Goal: Task Accomplishment & Management: Complete application form

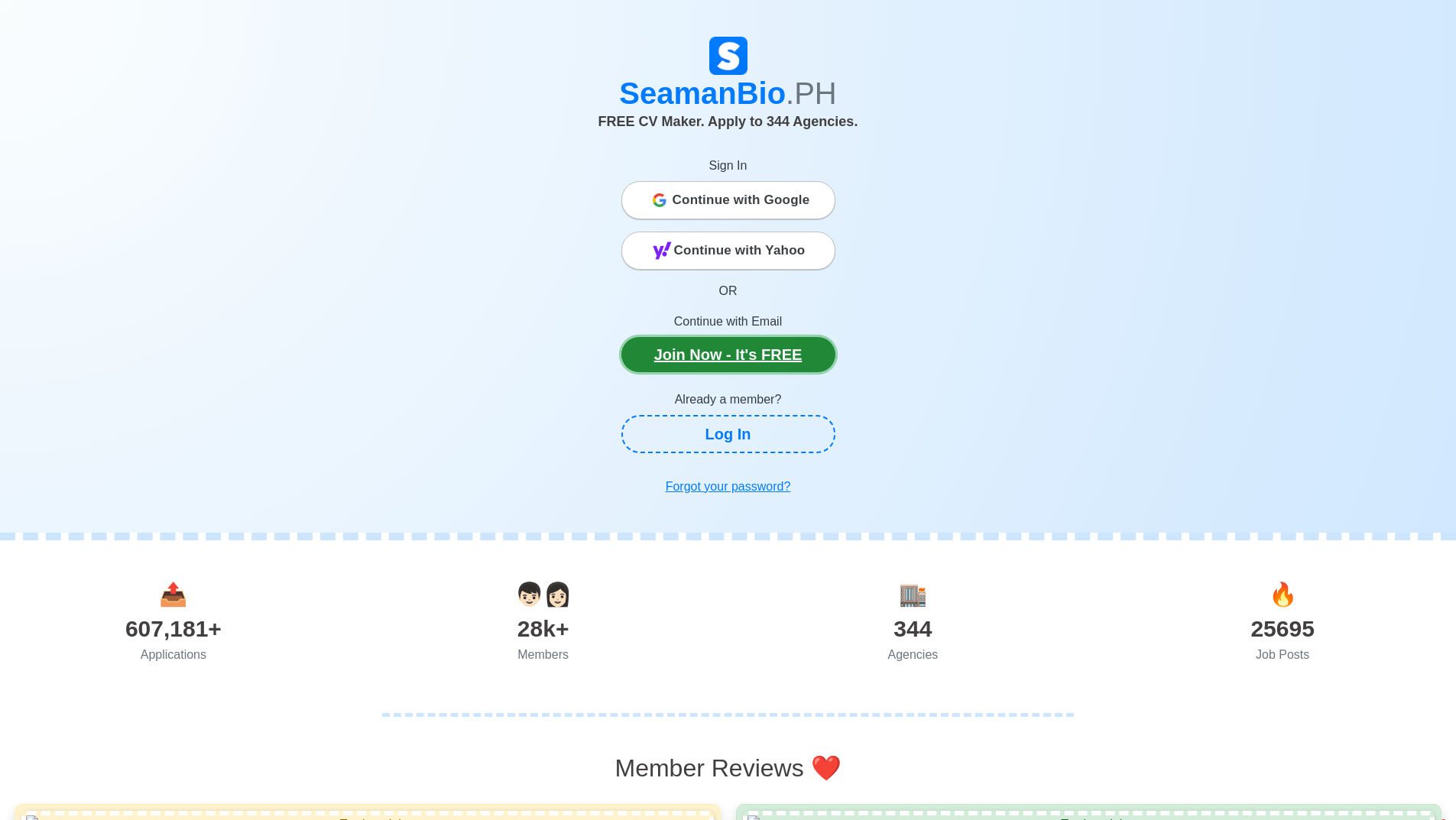
click at [674, 351] on link "Join Now - It's FREE" at bounding box center [728, 354] width 214 height 35
click at [704, 203] on span "Continue with Google" at bounding box center [742, 200] width 138 height 31
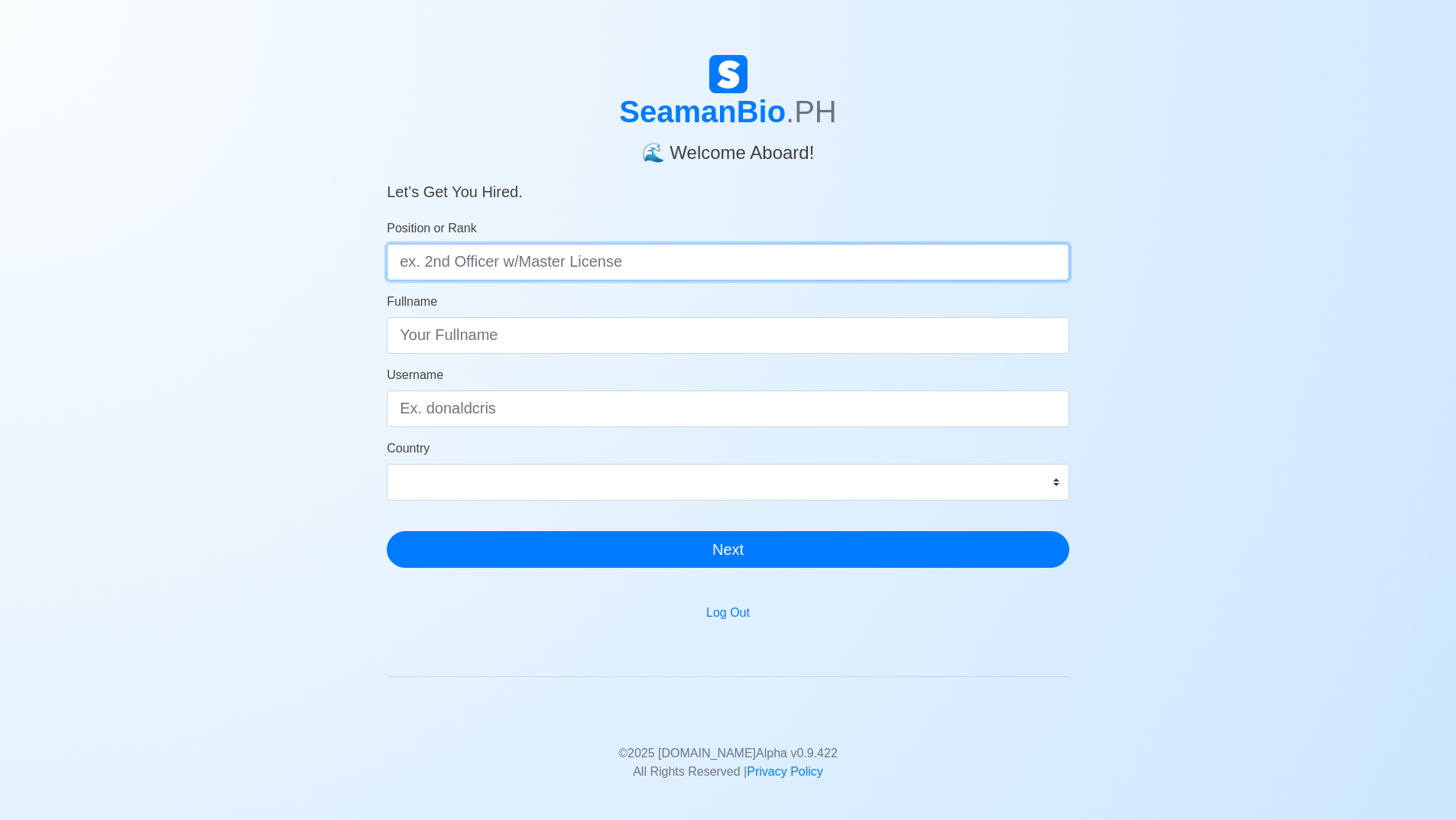
click at [712, 270] on input "Position or Rank" at bounding box center [728, 262] width 683 height 36
type input "d"
type input "DECK CADET"
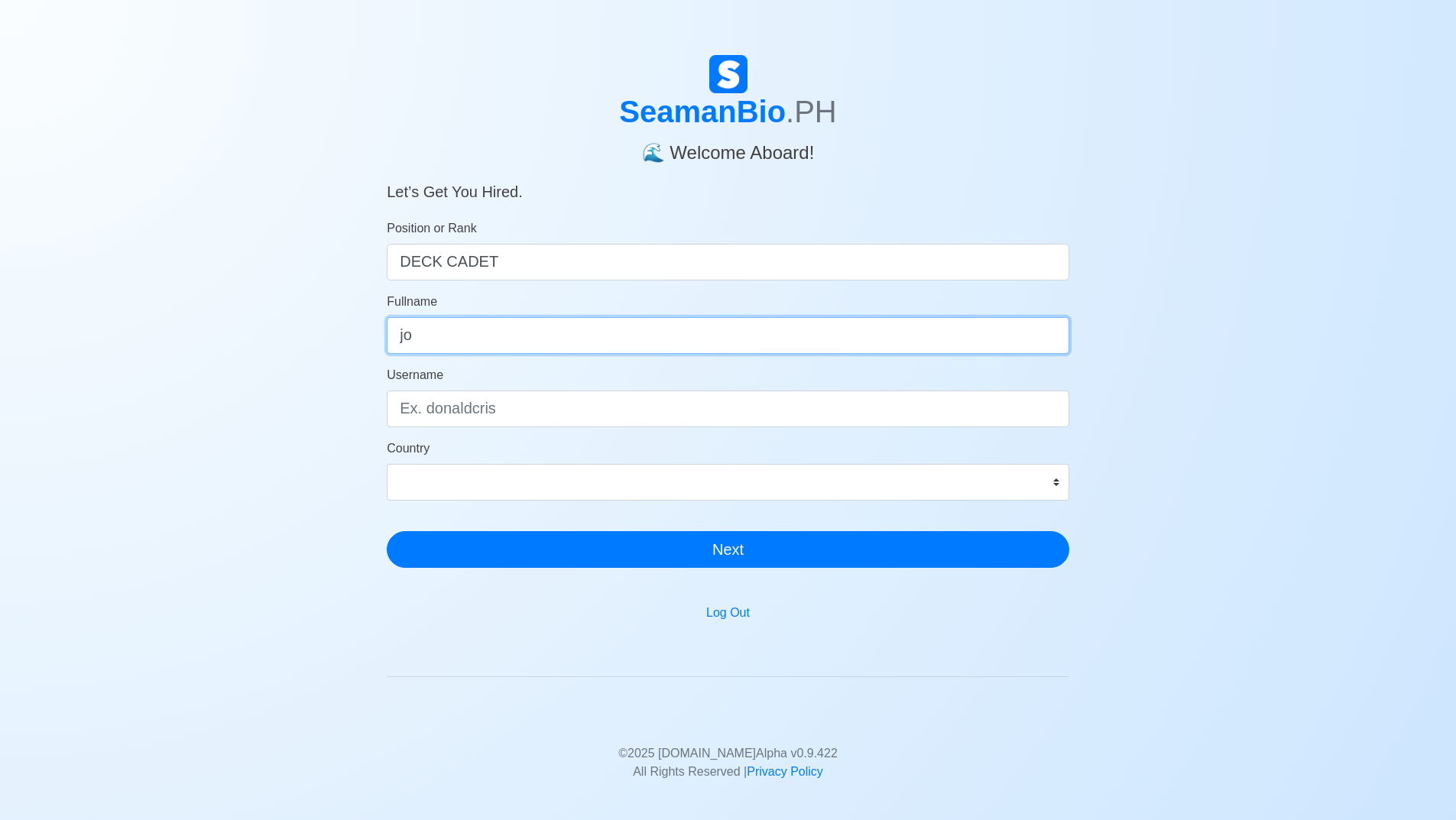
type input "j"
type input "John Christoper N. Capo"
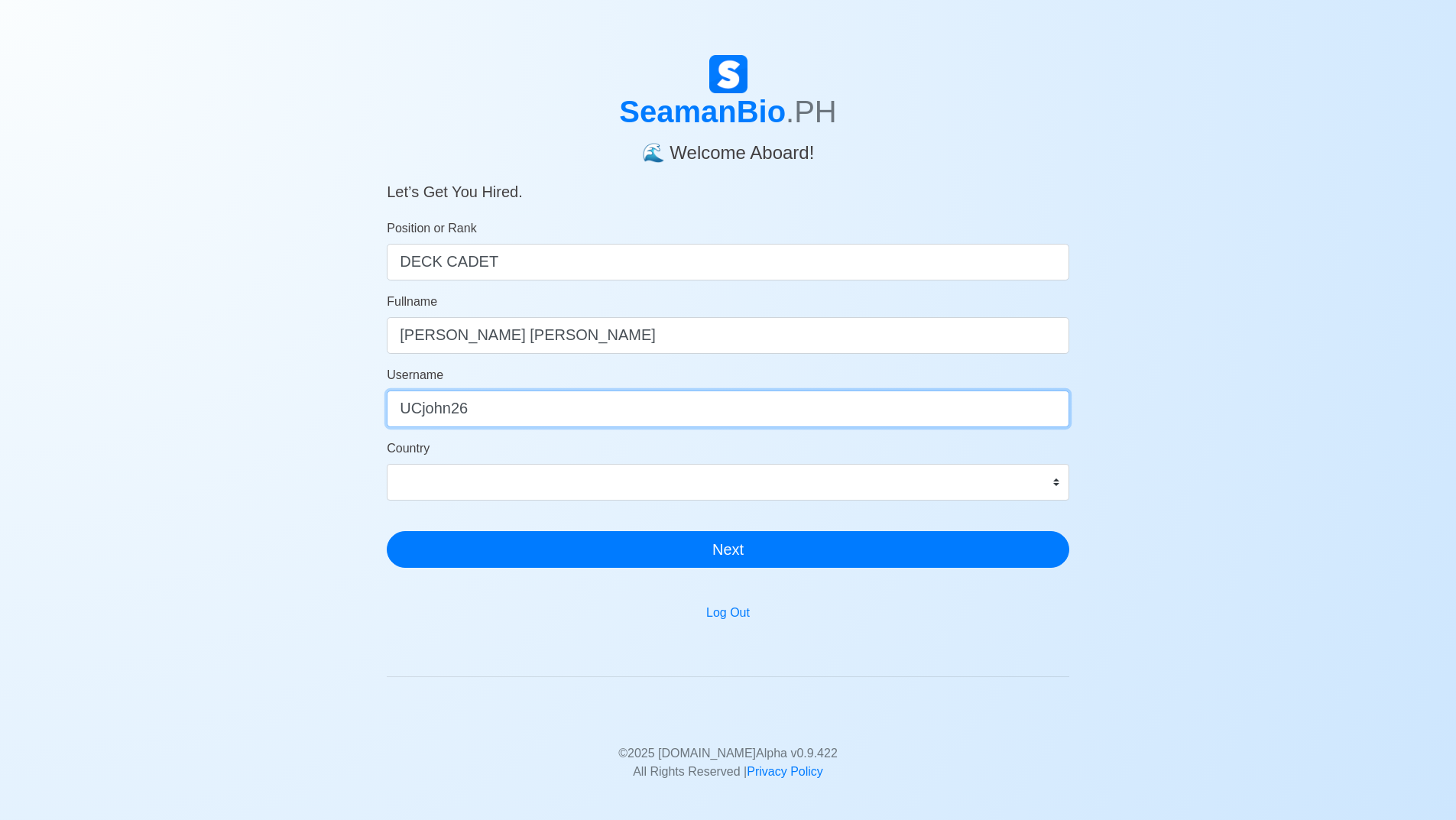
type input "UCjohn26"
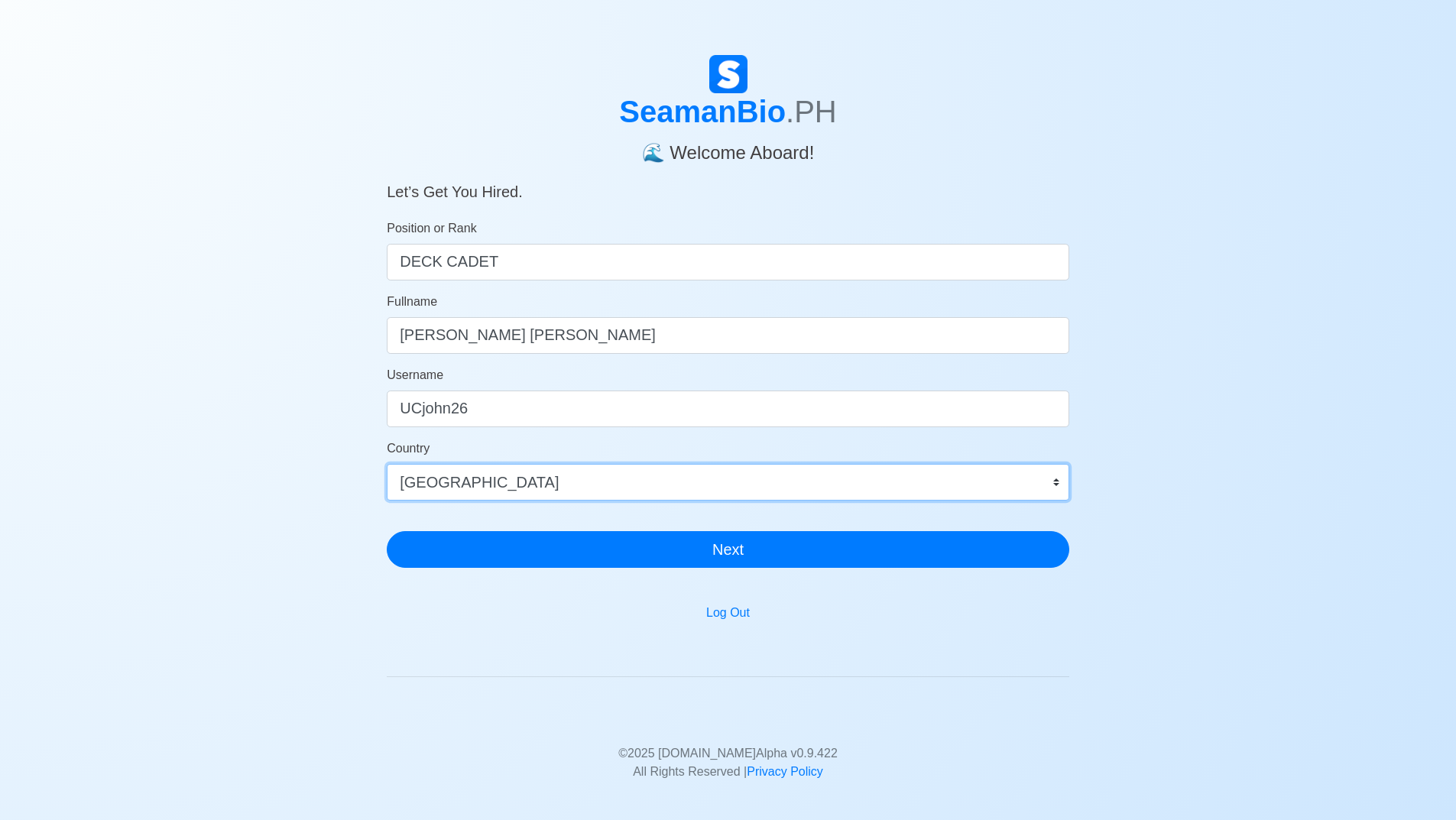
select select "PH"
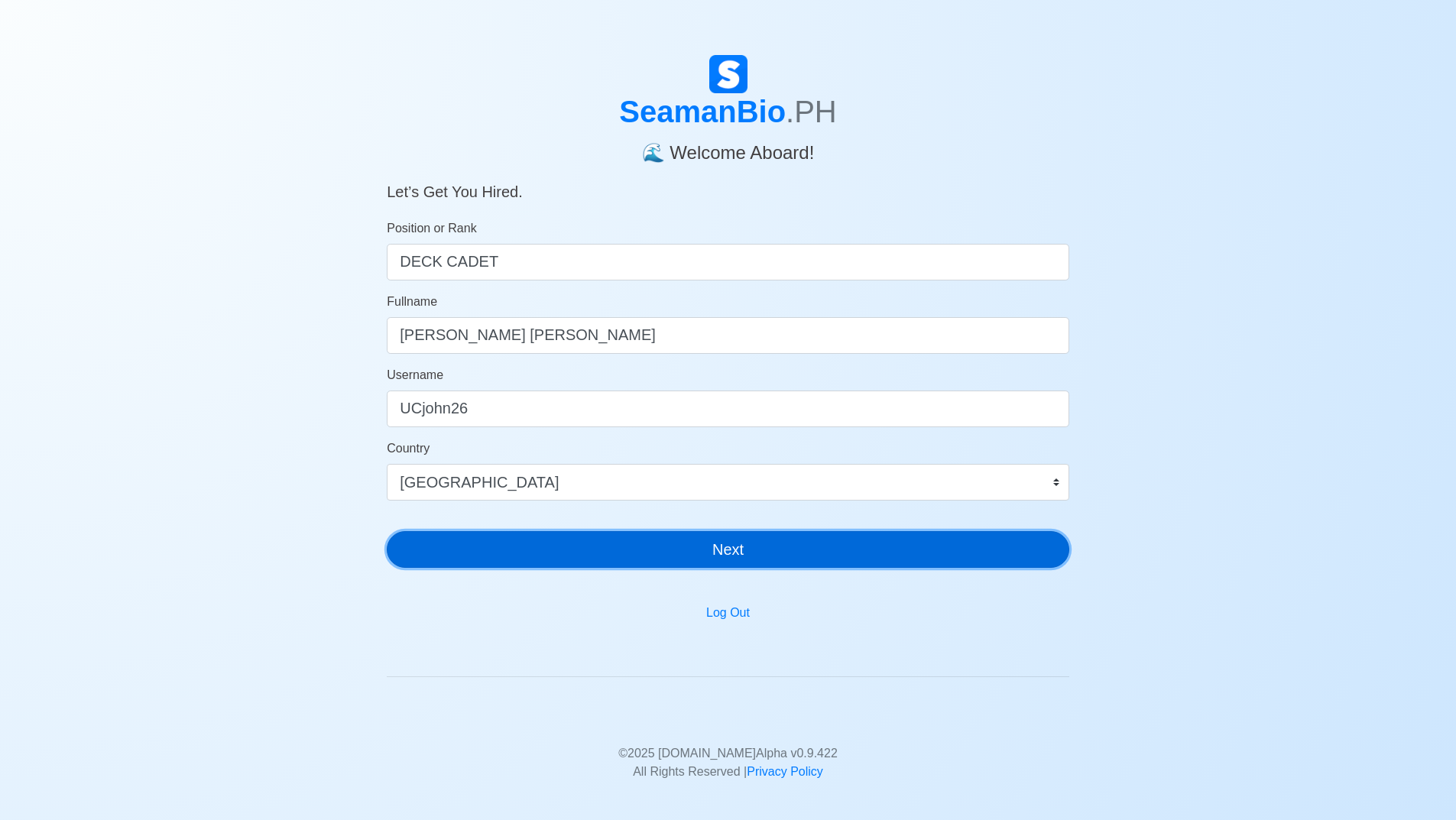
click at [696, 545] on button "Next" at bounding box center [728, 549] width 683 height 36
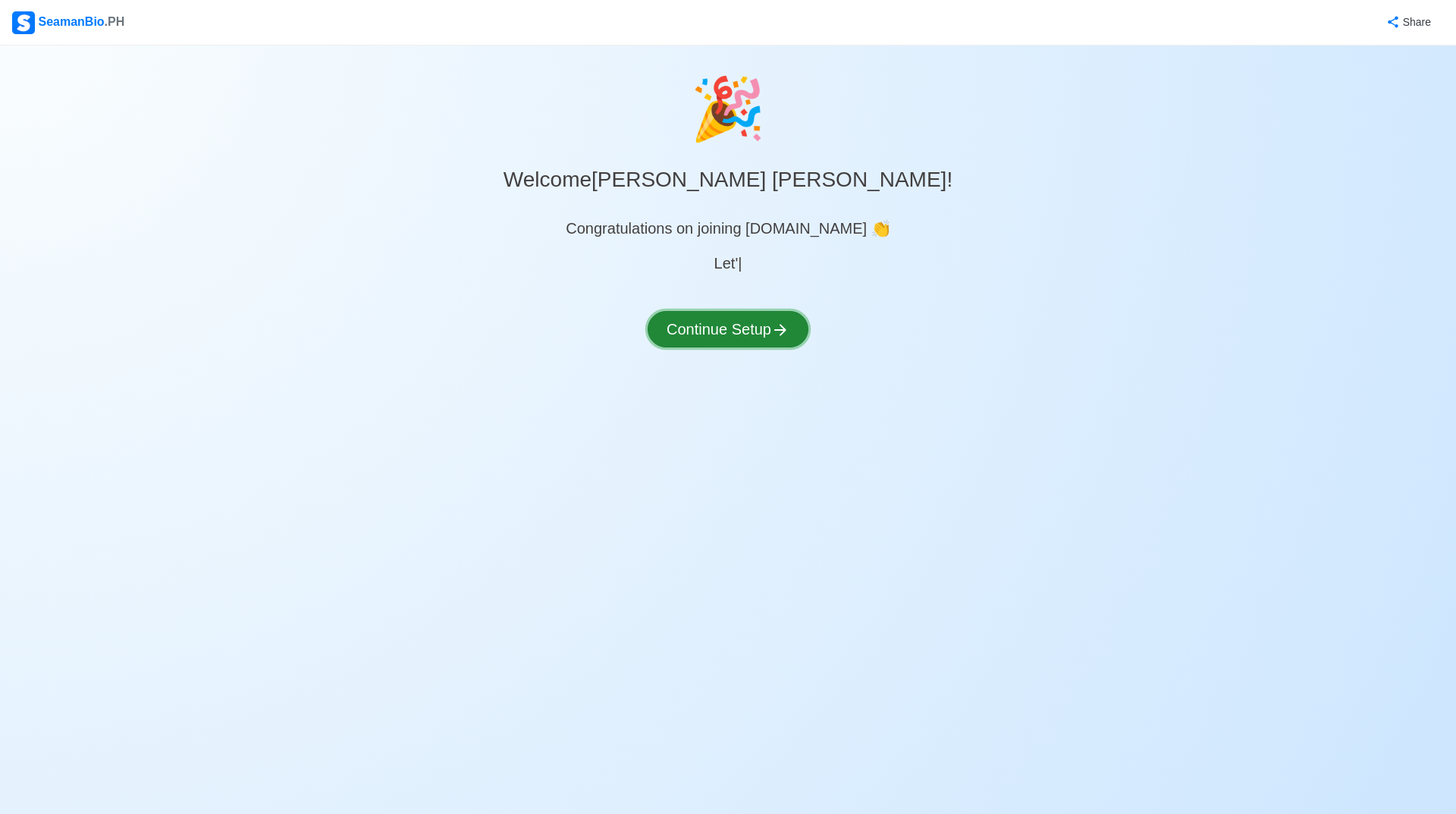
click at [714, 335] on button "Continue Setup" at bounding box center [728, 329] width 161 height 36
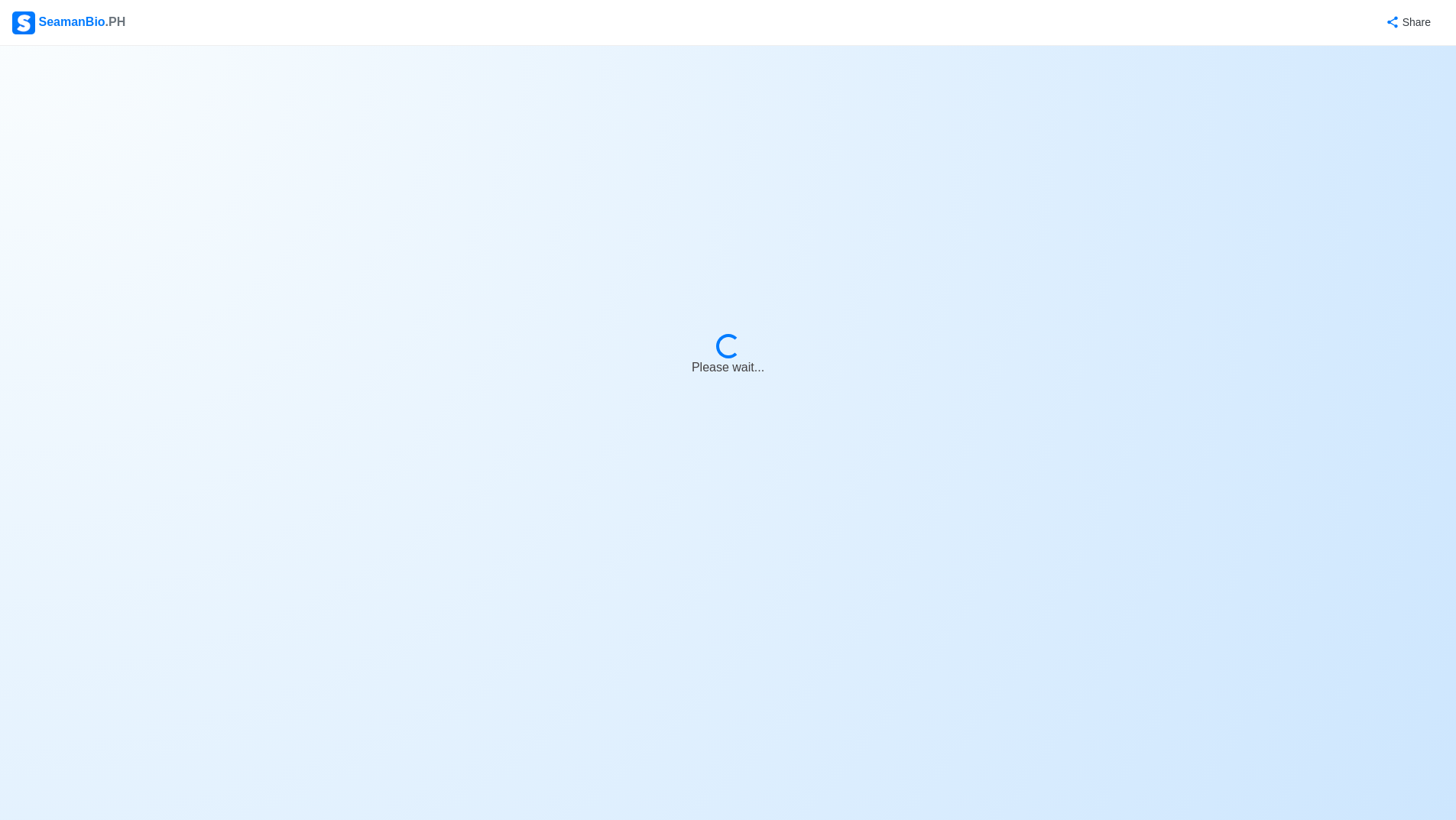
select select "Visible for Hiring"
select select "PH"
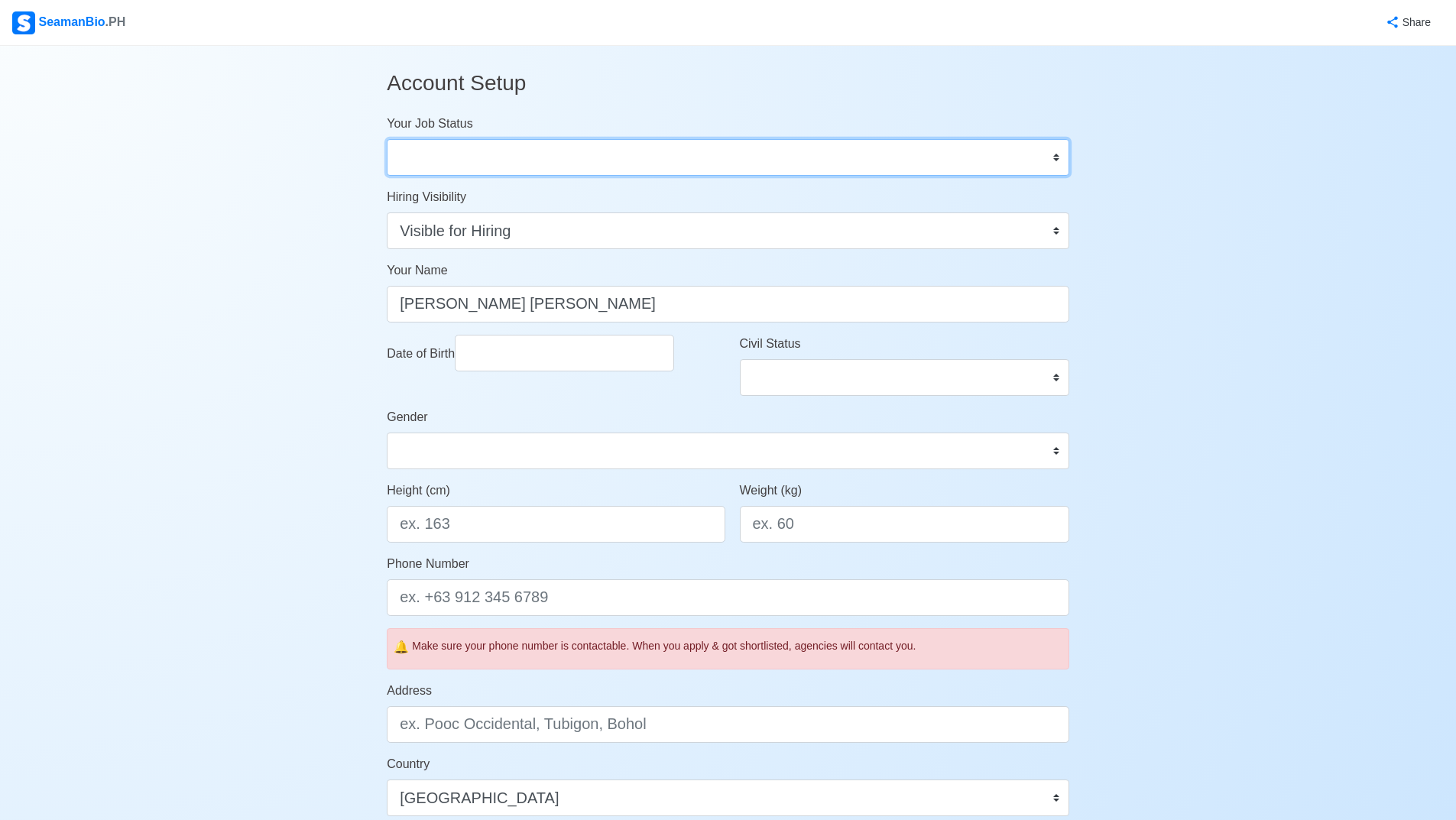
click at [461, 164] on select "Onboard Actively Looking for Job Not Looking for Job" at bounding box center [728, 157] width 683 height 36
select select "Actively Looking for Job"
click at [387, 139] on select "Onboard Actively Looking for Job Not Looking for Job" at bounding box center [728, 157] width 683 height 36
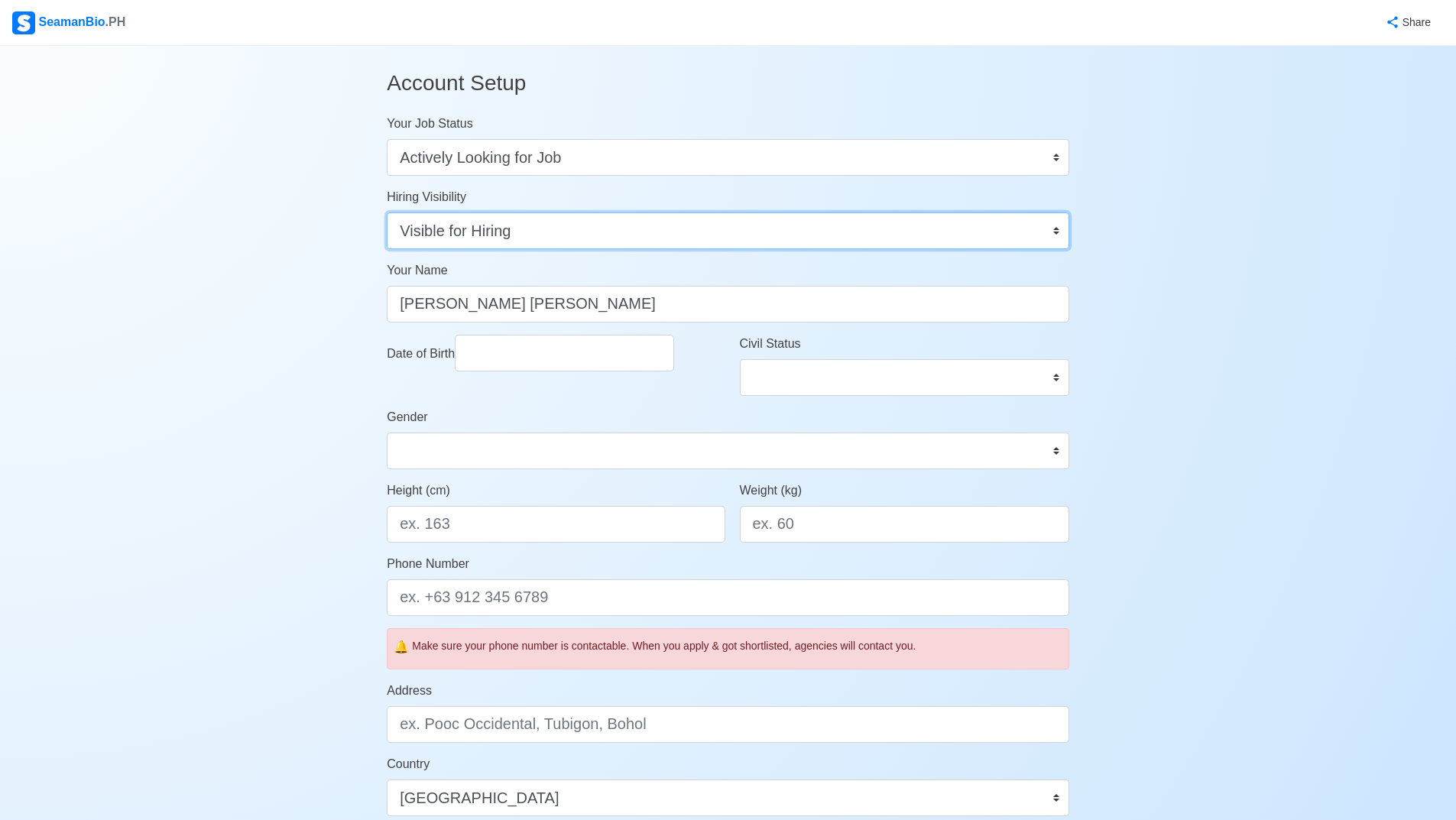
click at [476, 236] on select "Visible for Hiring Not Visible for Hiring" at bounding box center [728, 230] width 683 height 36
click at [387, 212] on select "Visible for Hiring Not Visible for Hiring" at bounding box center [728, 230] width 683 height 36
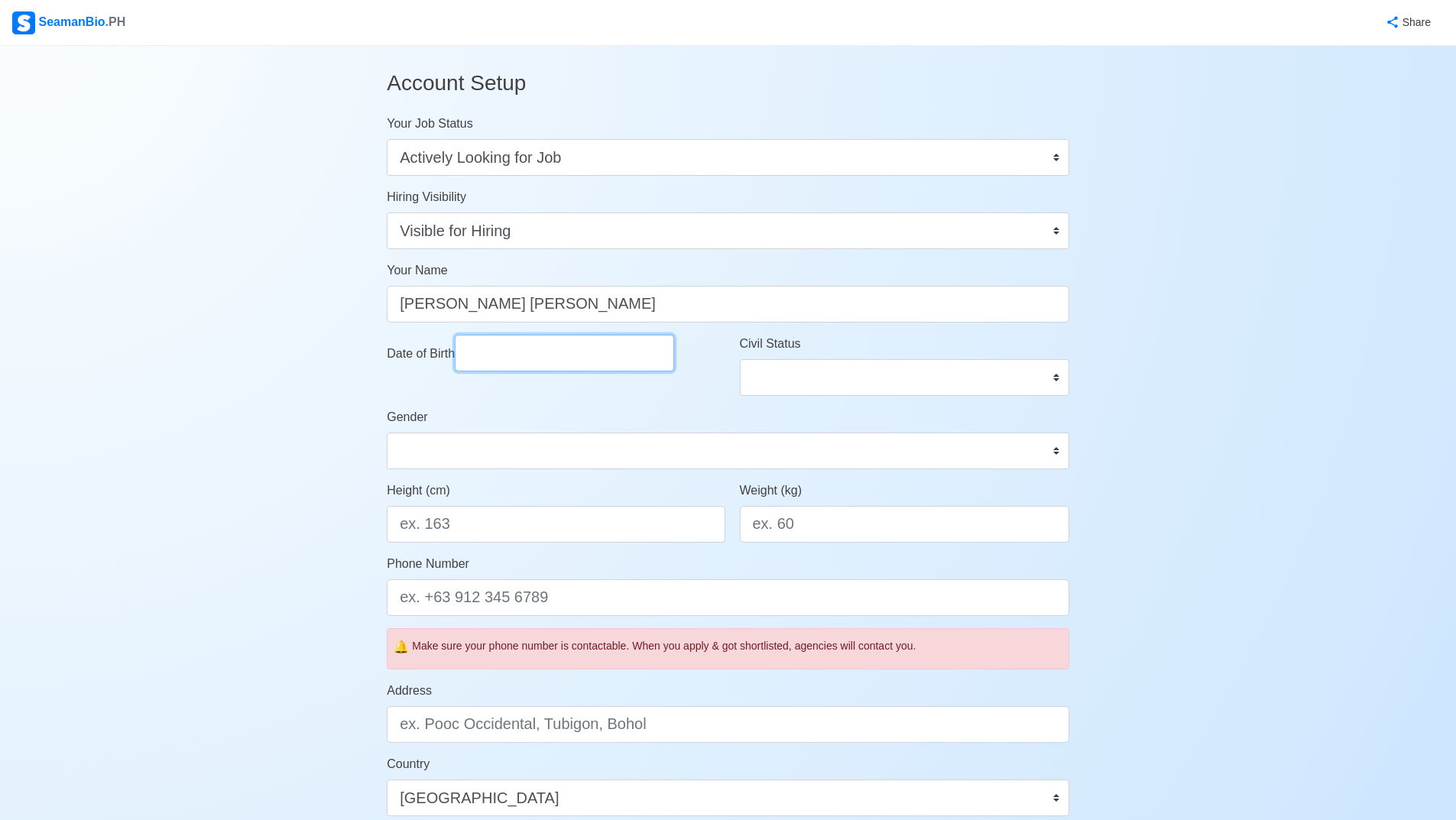
click at [515, 341] on input "Date of Birth" at bounding box center [565, 352] width 219 height 36
select select "****"
select select "******"
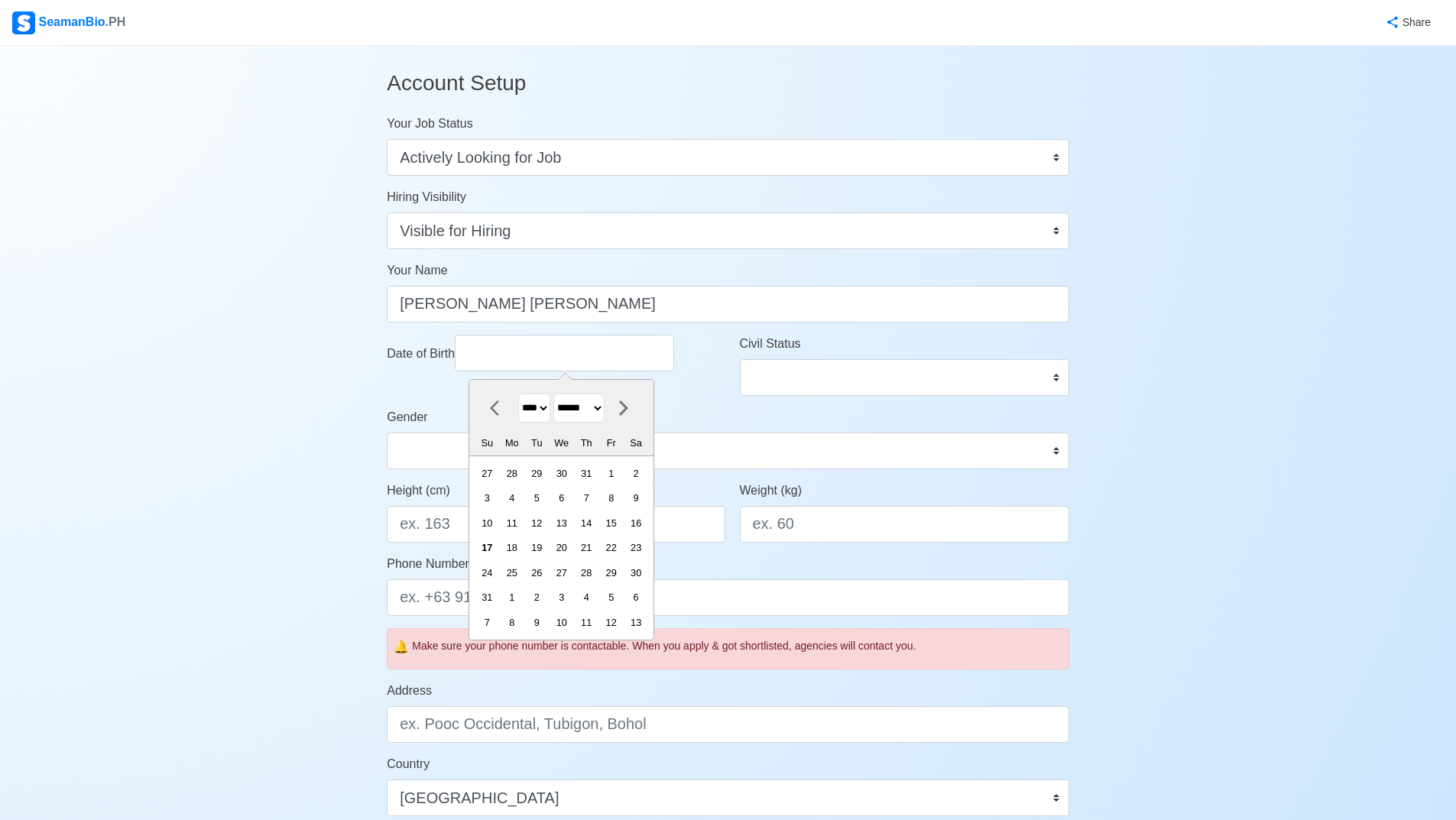
click at [538, 410] on select "**** **** **** **** **** **** **** **** **** **** **** **** **** **** **** ****…" at bounding box center [534, 408] width 32 height 30
select select "****"
click at [519, 393] on select "**** **** **** **** **** **** **** **** **** **** **** **** **** **** **** ****…" at bounding box center [534, 408] width 32 height 30
click at [589, 400] on select "******* ******** ***** ***** *** **** **** ****** ********* ******* ******** **…" at bounding box center [578, 408] width 51 height 30
select select "********"
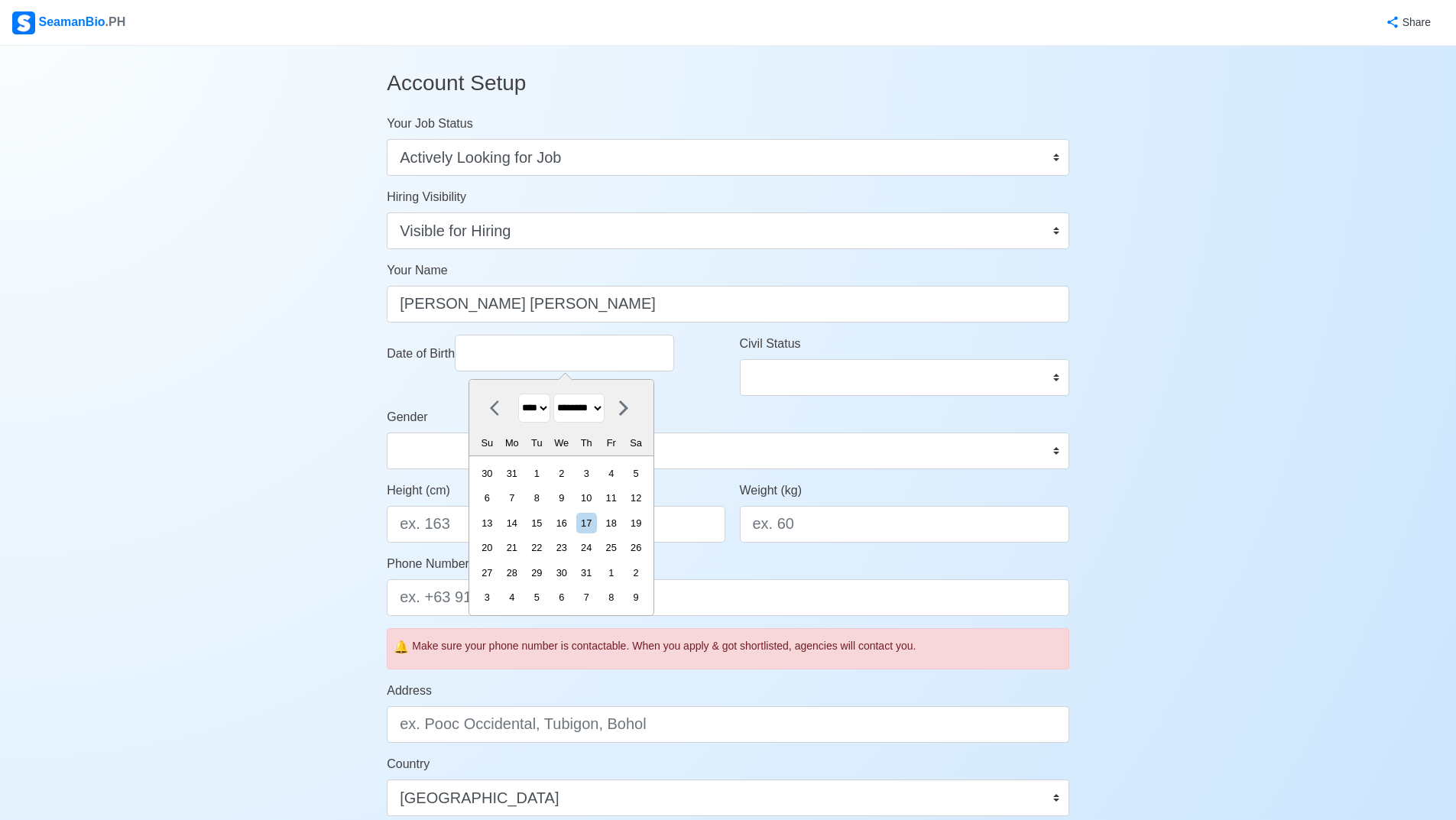
click at [560, 393] on select "******* ******** ***** ***** *** **** **** ****** ********* ******* ******** **…" at bounding box center [578, 408] width 51 height 30
click at [548, 570] on div "26" at bounding box center [537, 573] width 21 height 21
type input "12/26/2000"
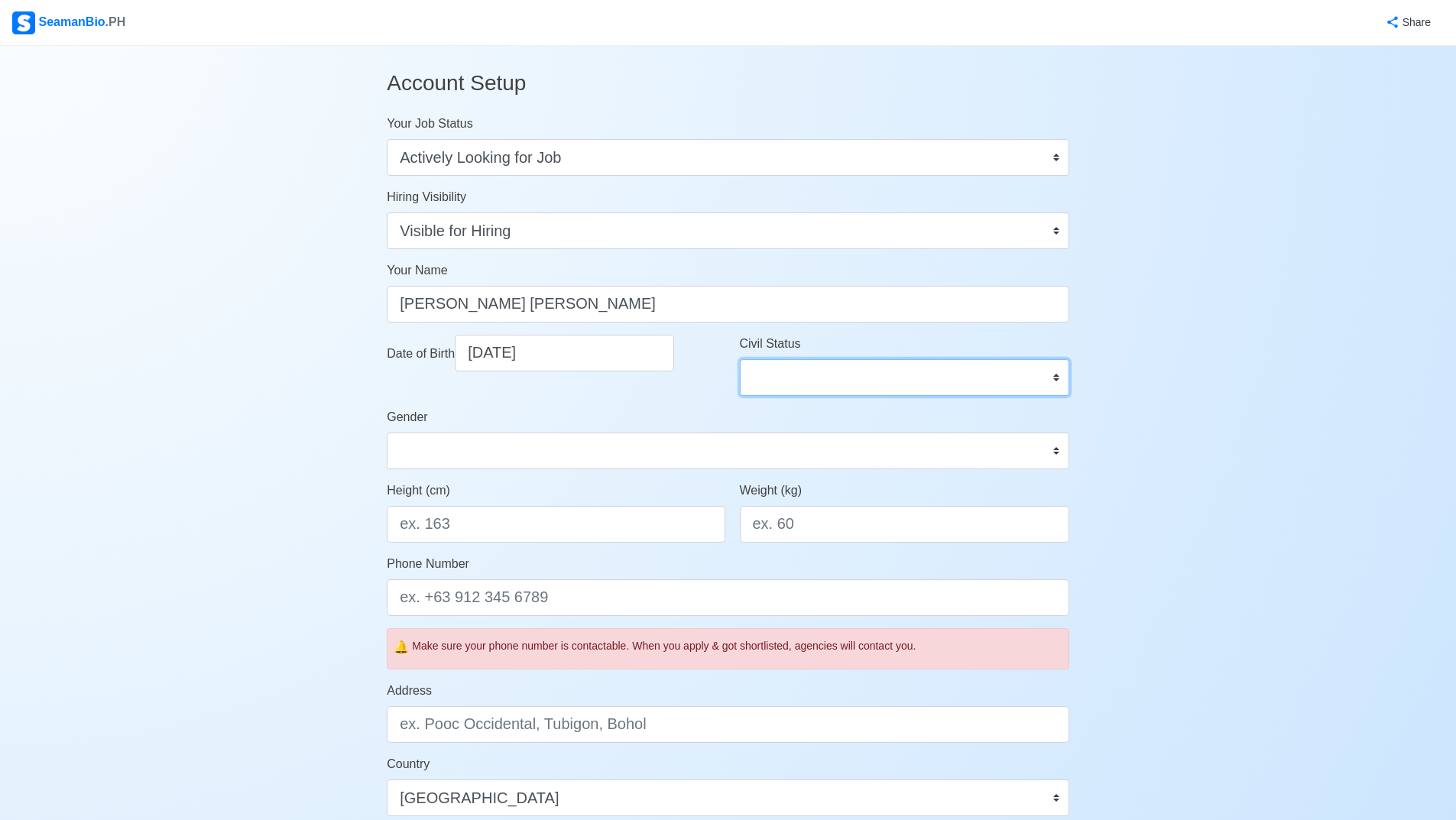
click at [772, 385] on select "Single Married Widowed Separated" at bounding box center [904, 377] width 329 height 36
select select "Single"
click at [740, 359] on select "Single Married Widowed Separated" at bounding box center [904, 377] width 329 height 36
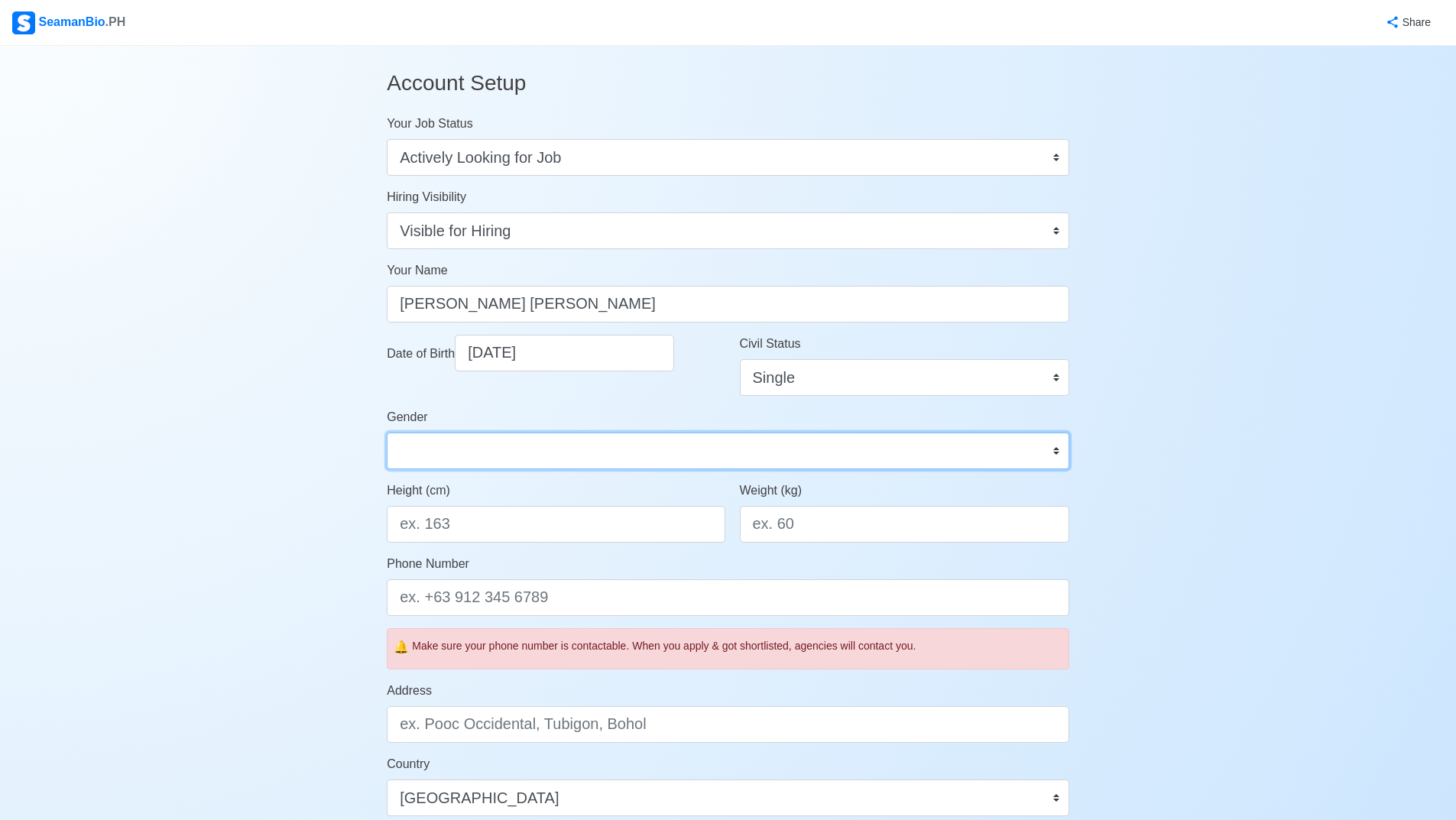
click at [558, 451] on select "Male Female" at bounding box center [728, 450] width 683 height 36
select select "[DEMOGRAPHIC_DATA]"
click at [387, 432] on select "Male Female" at bounding box center [728, 450] width 683 height 36
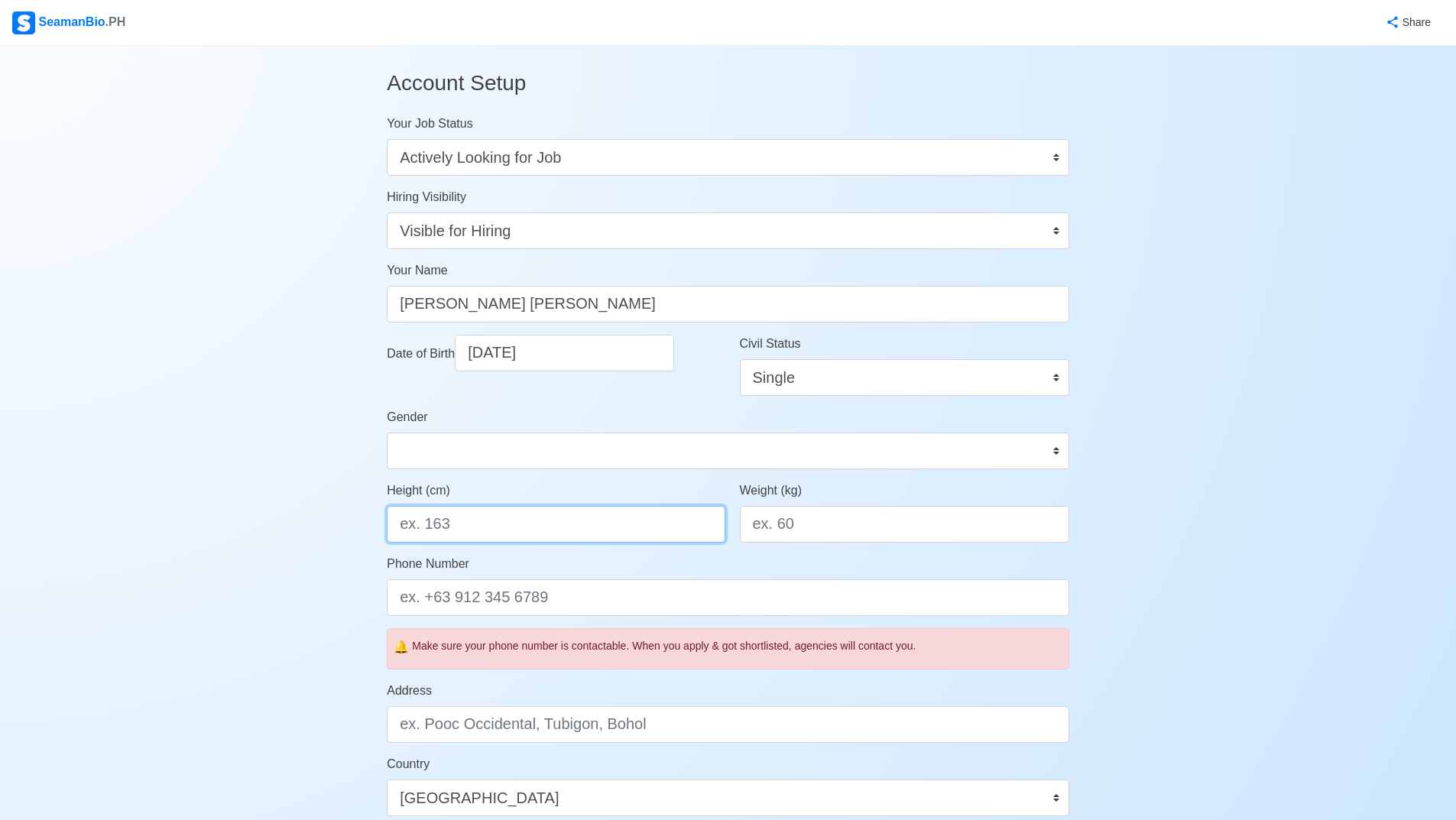
click at [515, 512] on input "Height (cm)" at bounding box center [556, 524] width 338 height 36
click at [590, 515] on input "Height (cm)" at bounding box center [556, 524] width 338 height 36
paste input "176.784"
type input "176.784"
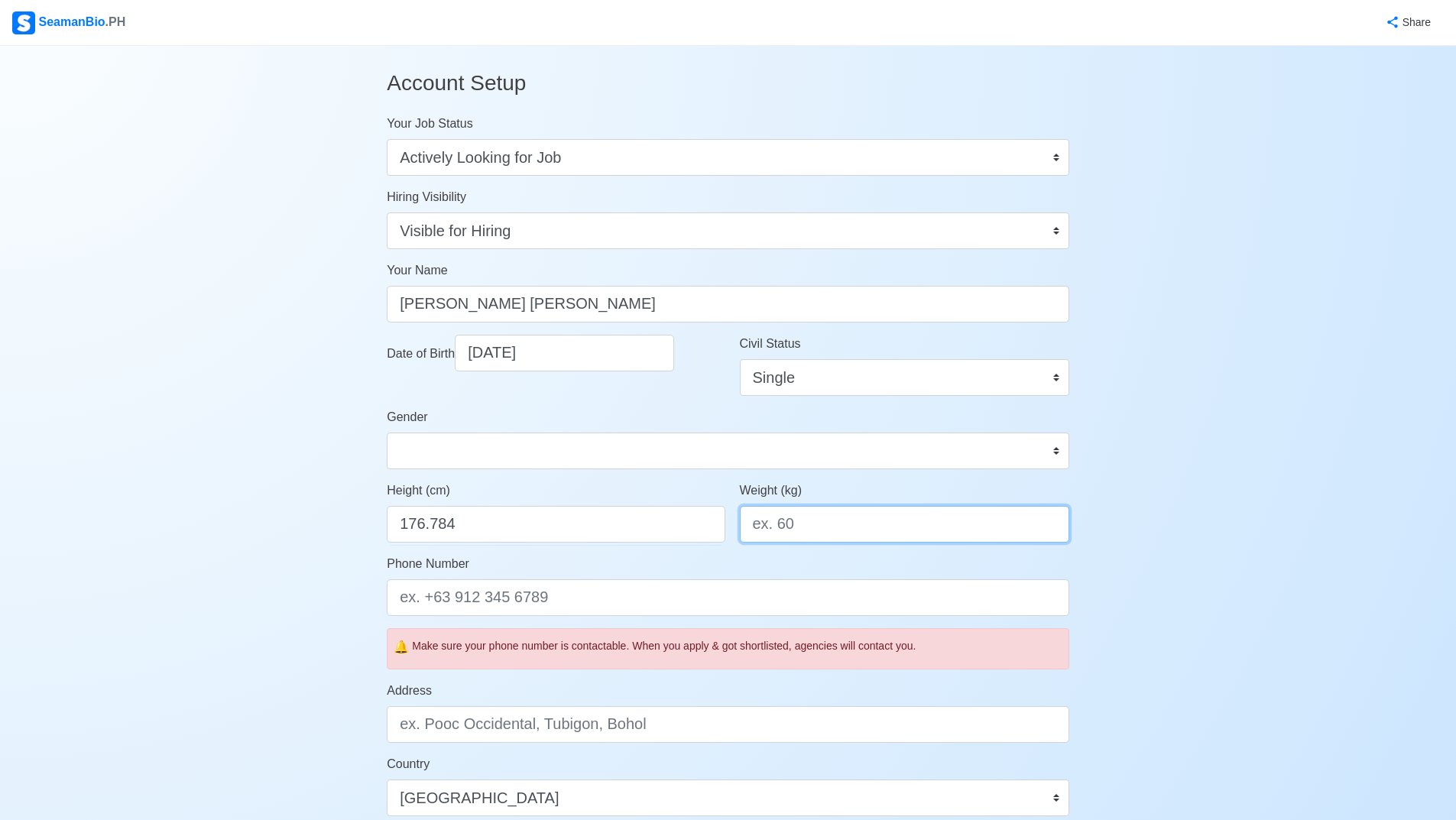
click at [801, 534] on input "Weight (kg)" at bounding box center [904, 524] width 329 height 36
type input "92"
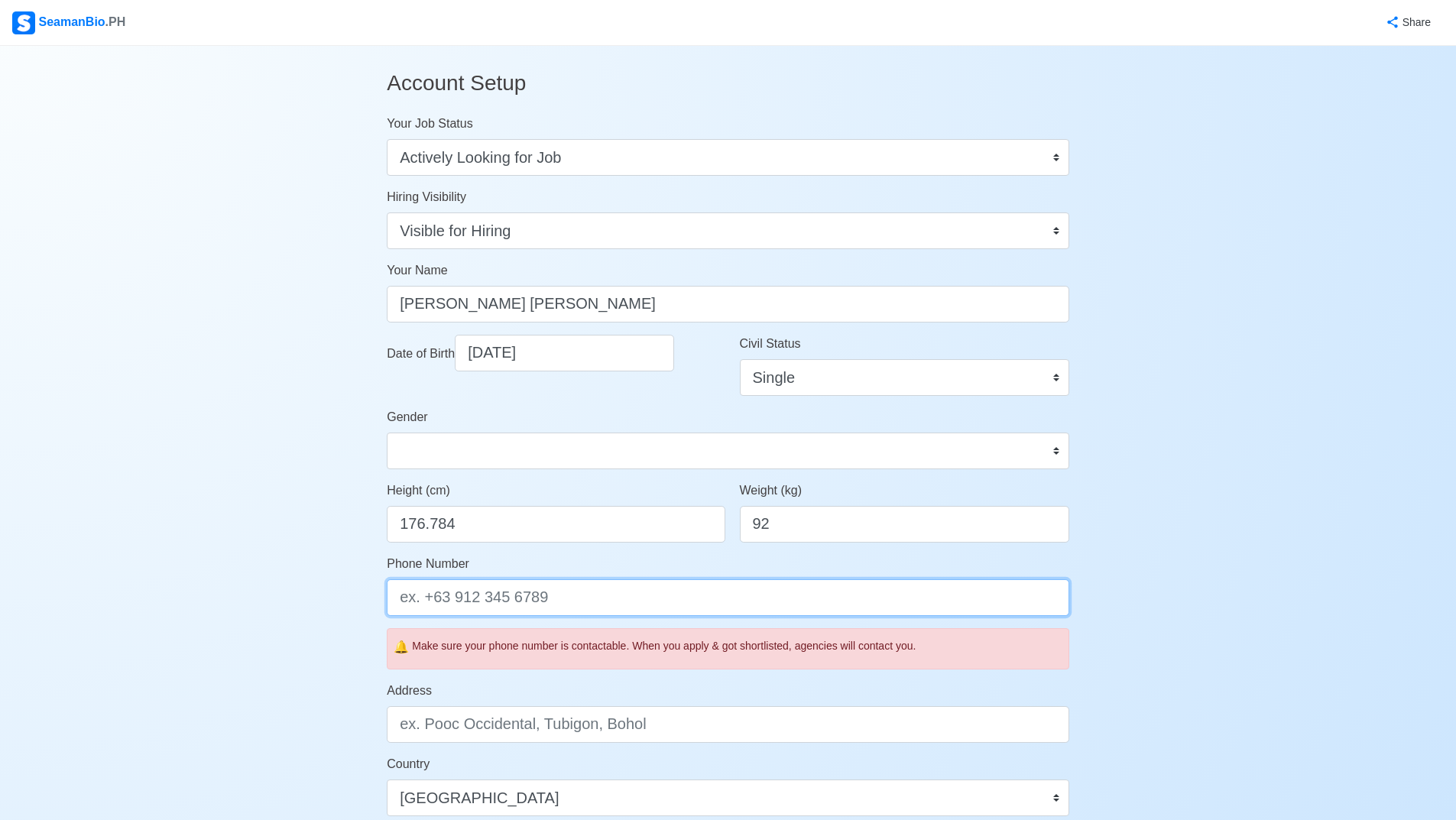
click at [547, 588] on input "Phone Number" at bounding box center [728, 597] width 683 height 36
type input "09499062502"
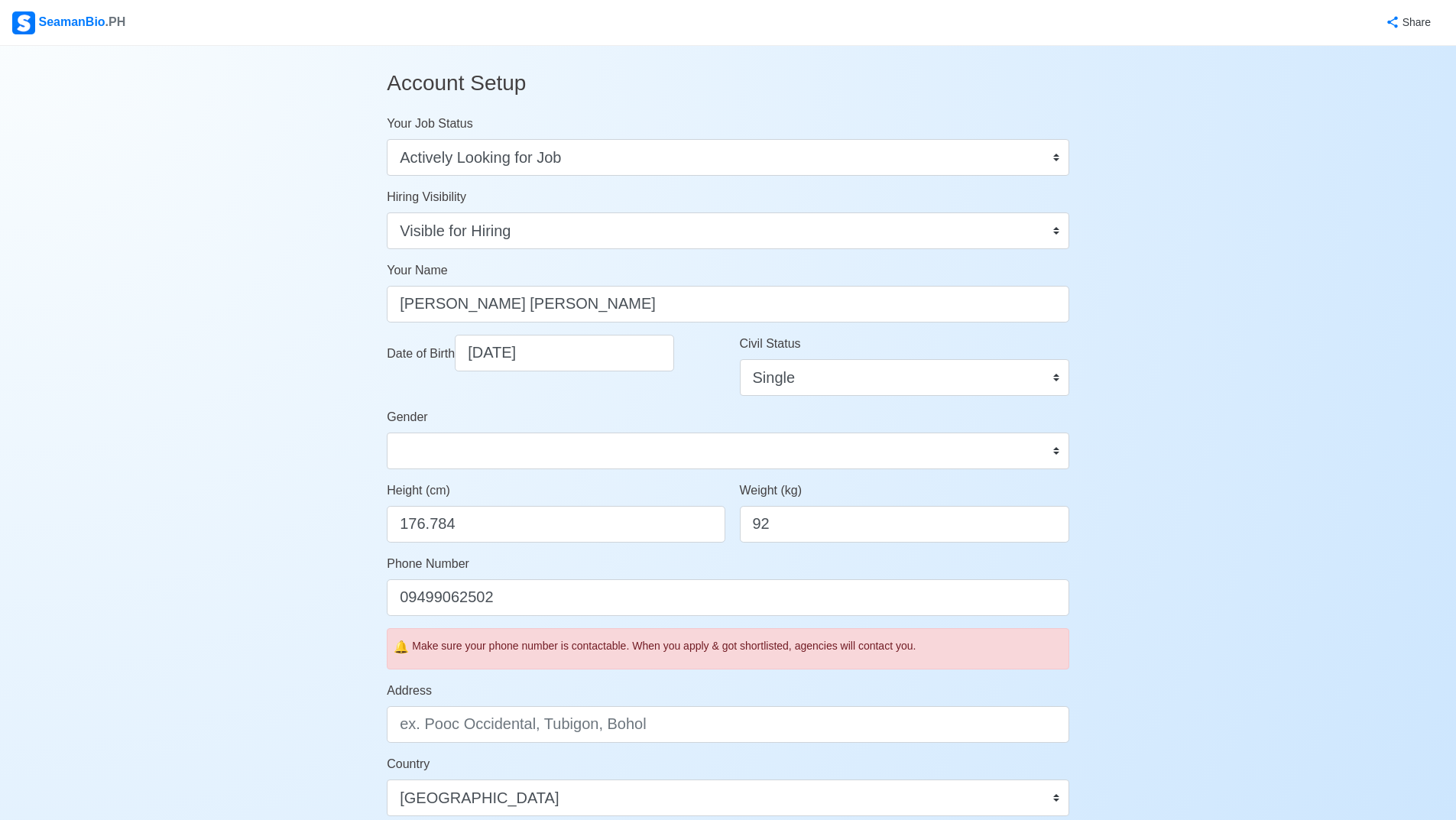
click at [542, 684] on div "Address" at bounding box center [728, 711] width 683 height 61
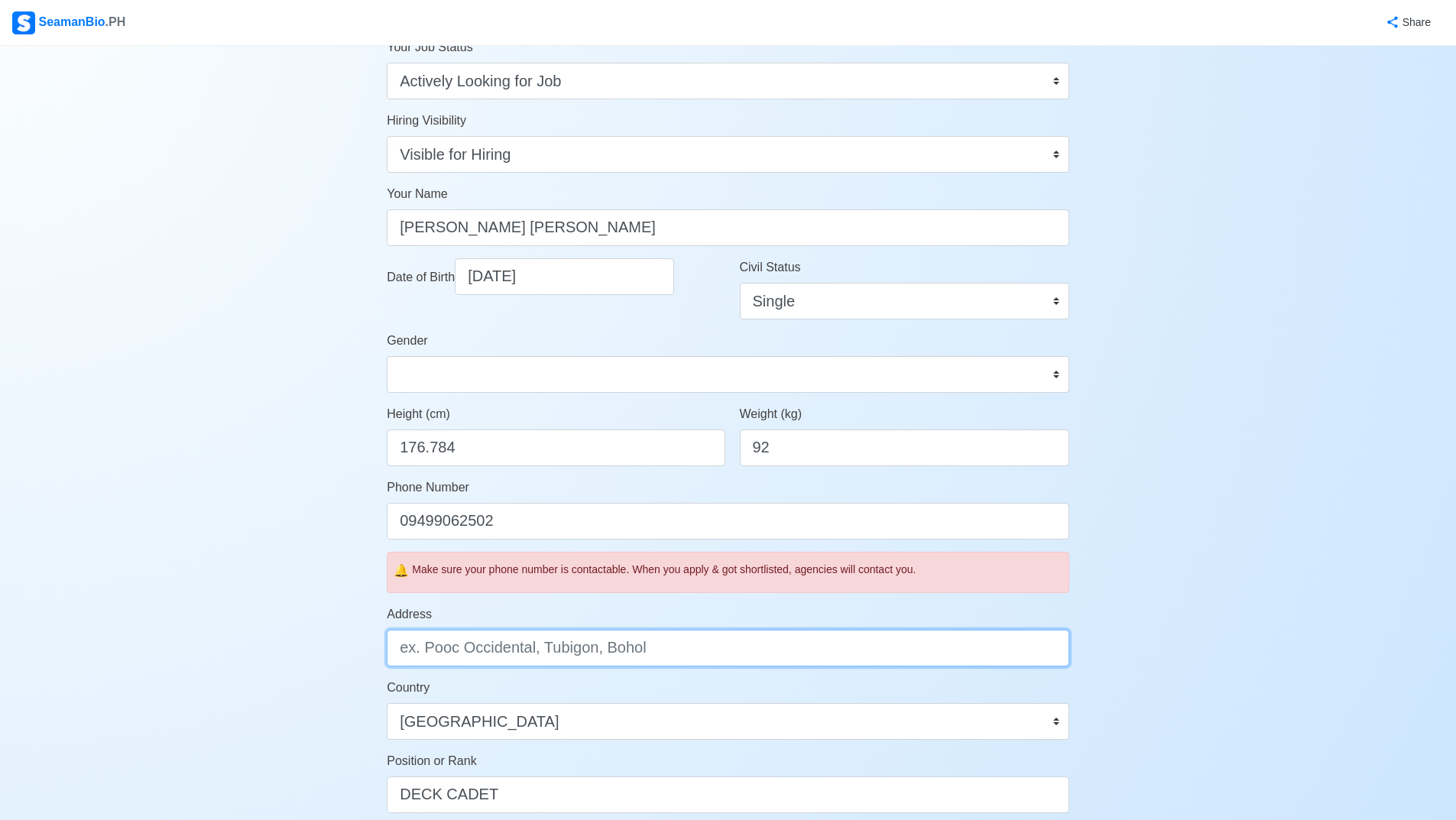
click at [513, 652] on input "Address" at bounding box center [728, 648] width 683 height 36
type input "p"
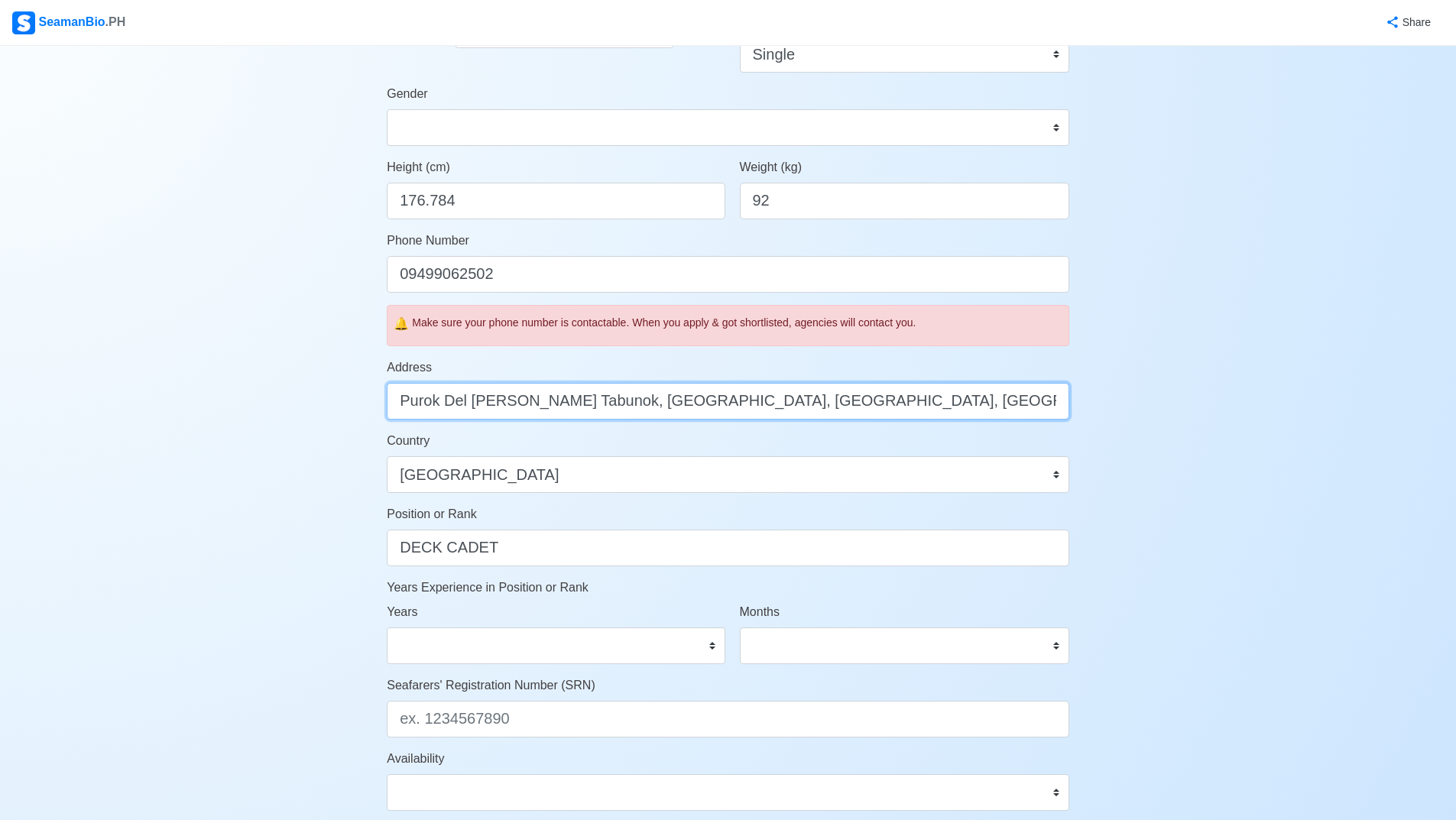
scroll to position [382, 0]
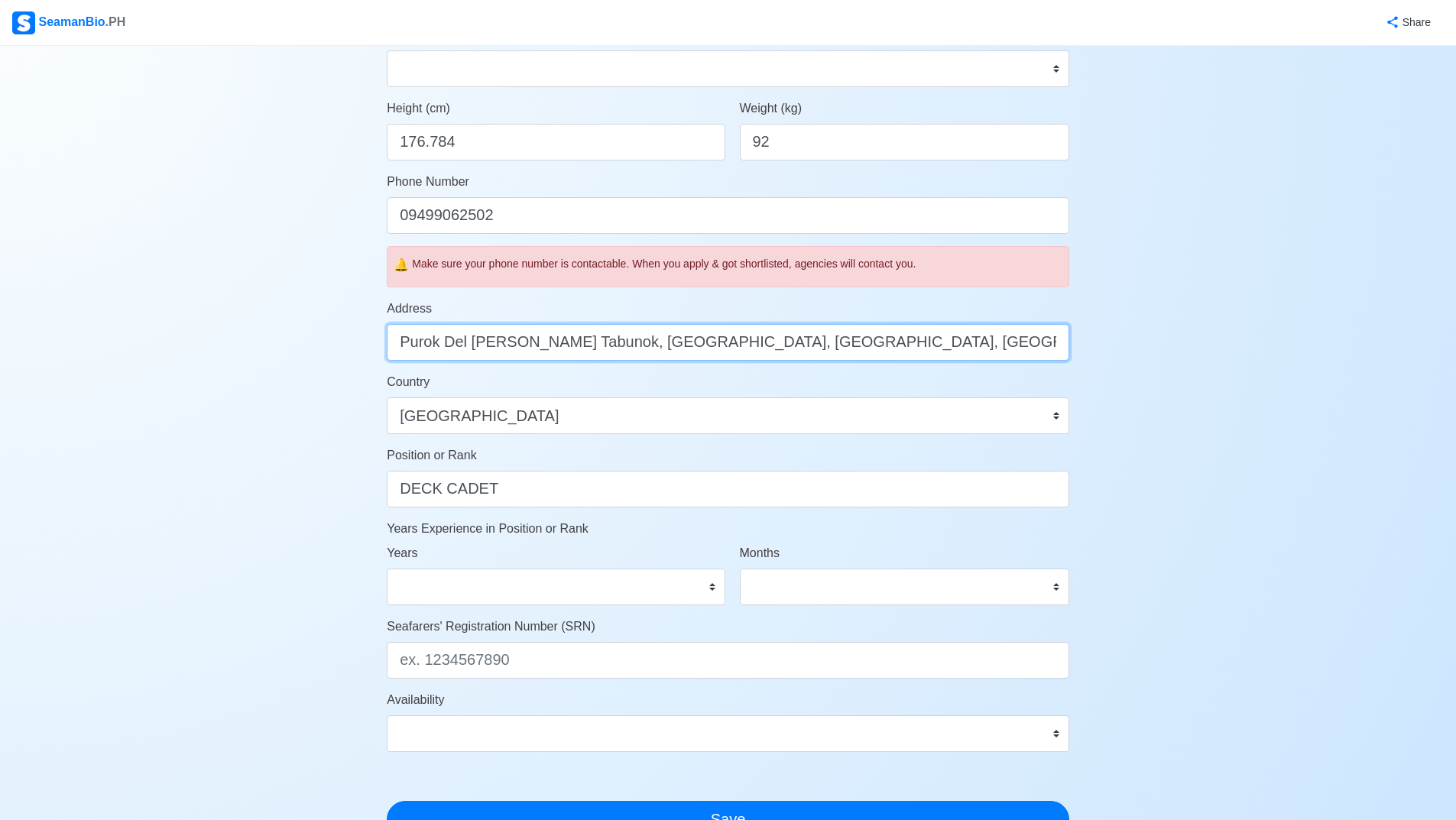
type input "Purok Del pilar Tabunok, Talisay City, Cebu, Philippines"
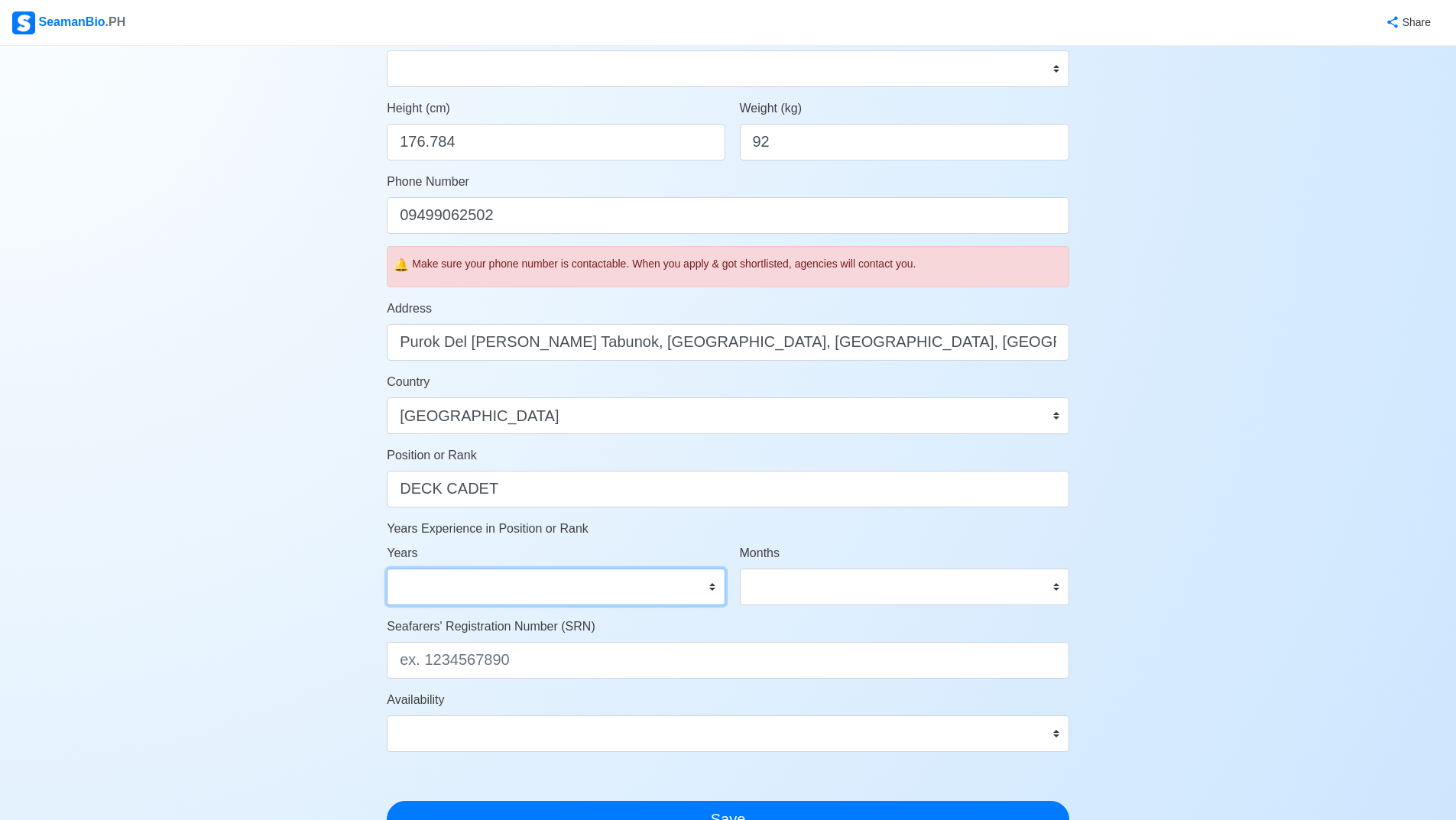
click at [480, 589] on select "0 1 2 3 4 5 6 7 8 9 10 11 12 13 14 15 16 17 18 19 20 21 22 23 24 25 26 27 28 29…" at bounding box center [556, 586] width 338 height 36
select select "1"
click at [387, 568] on select "0 1 2 3 4 5 6 7 8 9 10 11 12 13 14 15 16 17 18 19 20 21 22 23 24 25 26 27 28 29…" at bounding box center [556, 586] width 338 height 36
click at [765, 586] on select "0 1 2 3 4 5 6 7 8 9 10 11" at bounding box center [904, 586] width 329 height 36
select select "0"
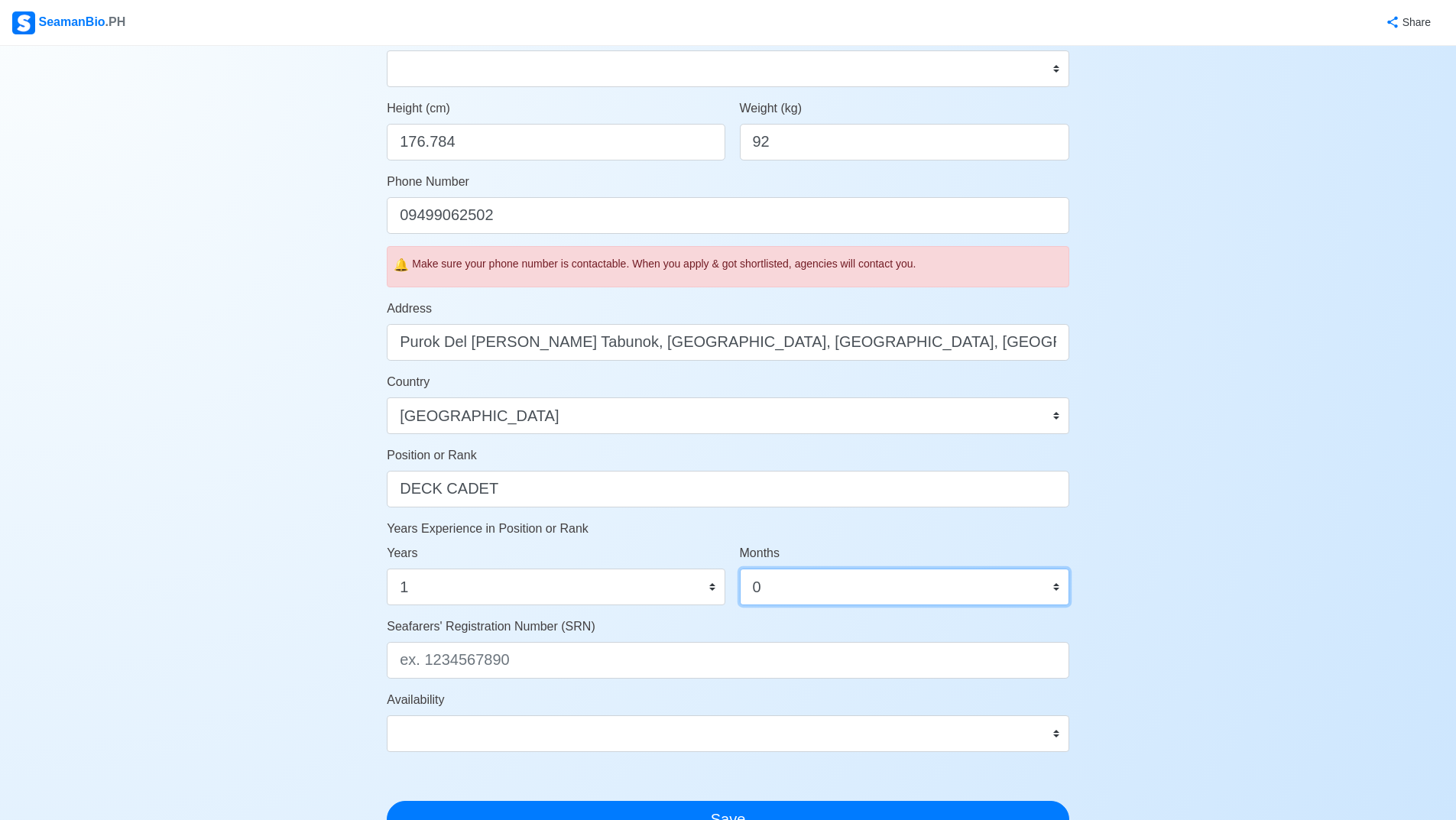
click at [740, 568] on select "0 1 2 3 4 5 6 7 8 9 10 11" at bounding box center [904, 586] width 329 height 36
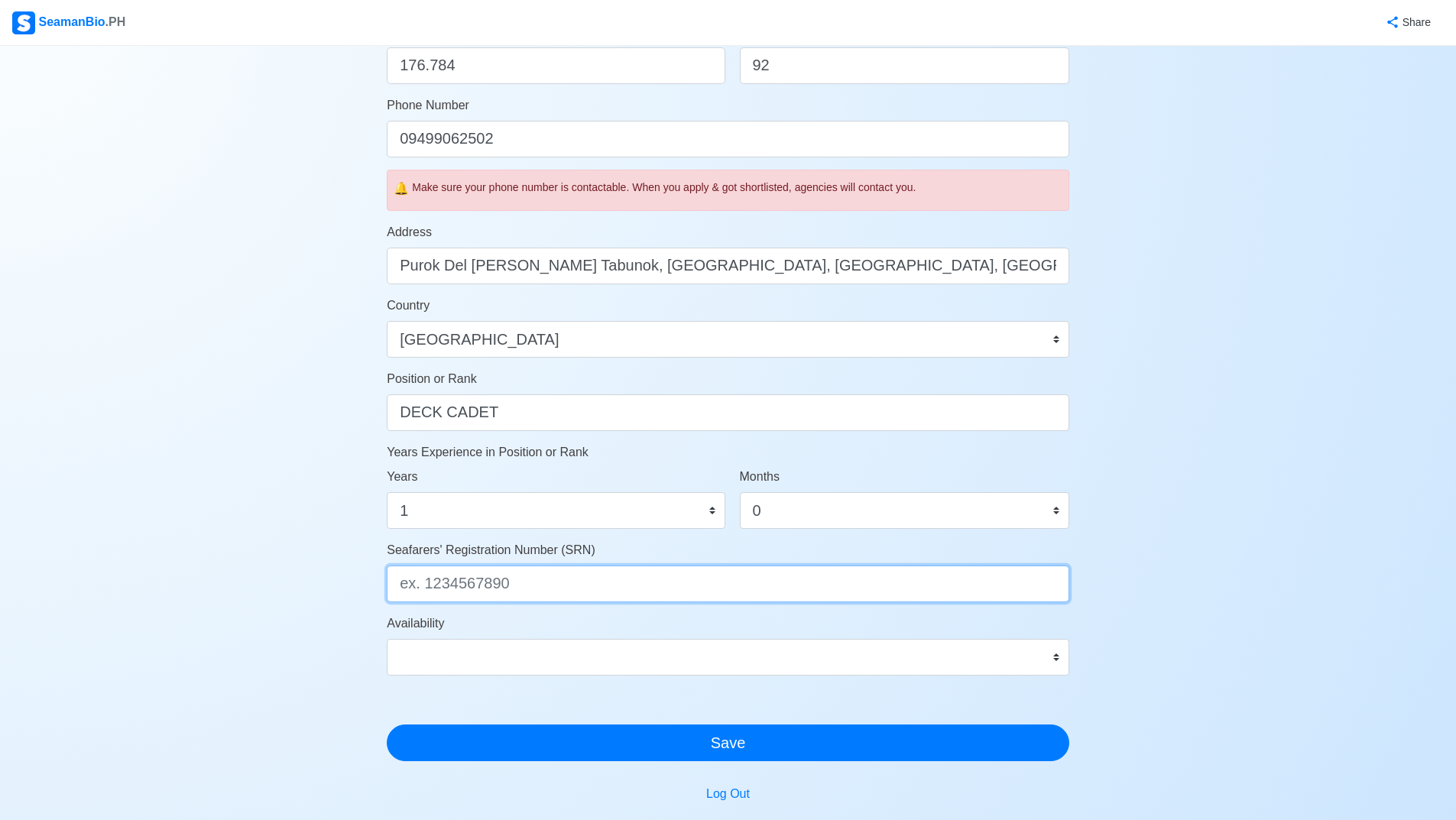
click at [529, 572] on input "Seafarers' Registration Number (SRN)" at bounding box center [728, 584] width 683 height 36
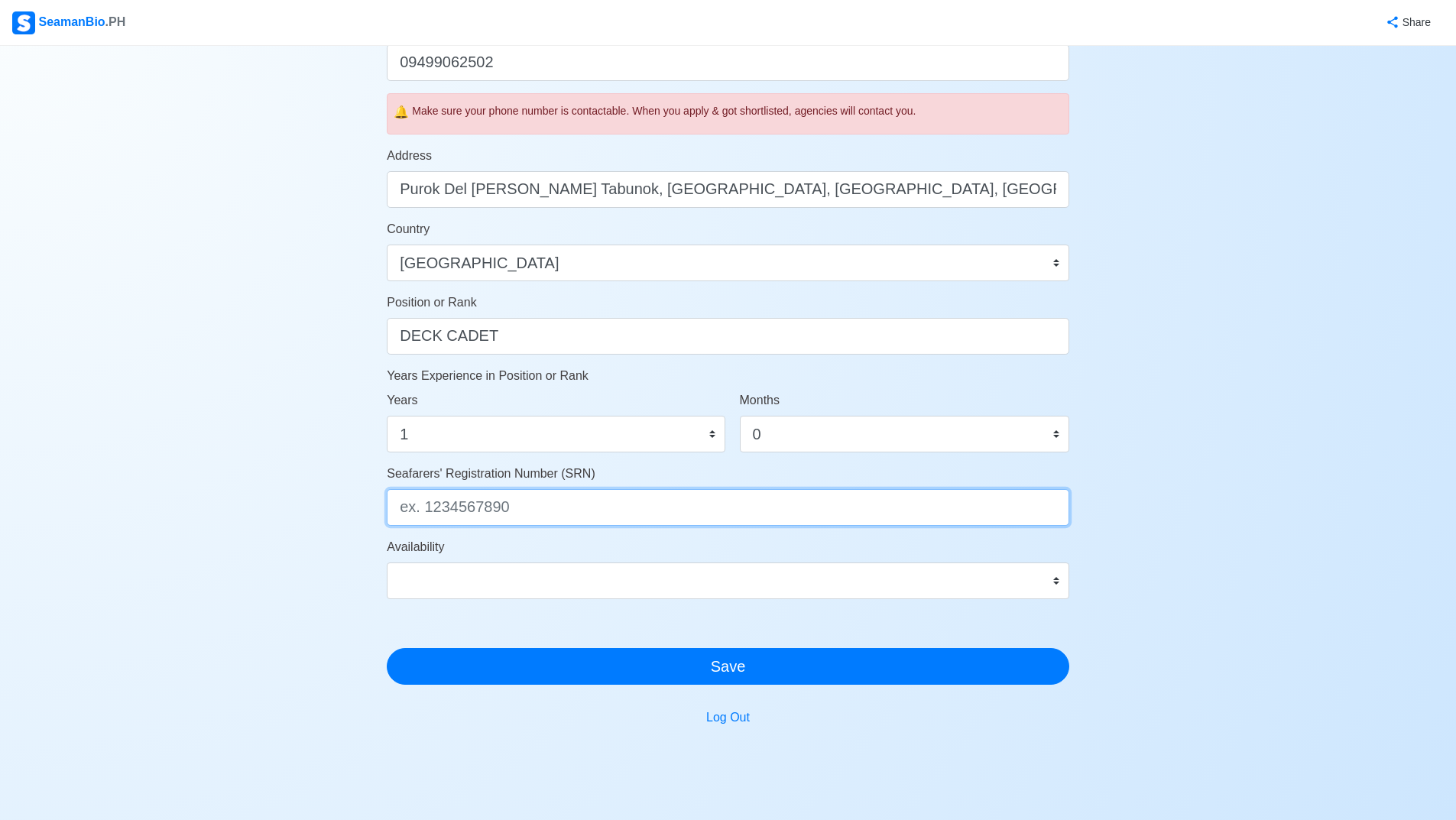
click at [543, 492] on input "Seafarers' Registration Number (SRN)" at bounding box center [728, 507] width 683 height 36
paste input "A0283792"
type input "A0283792"
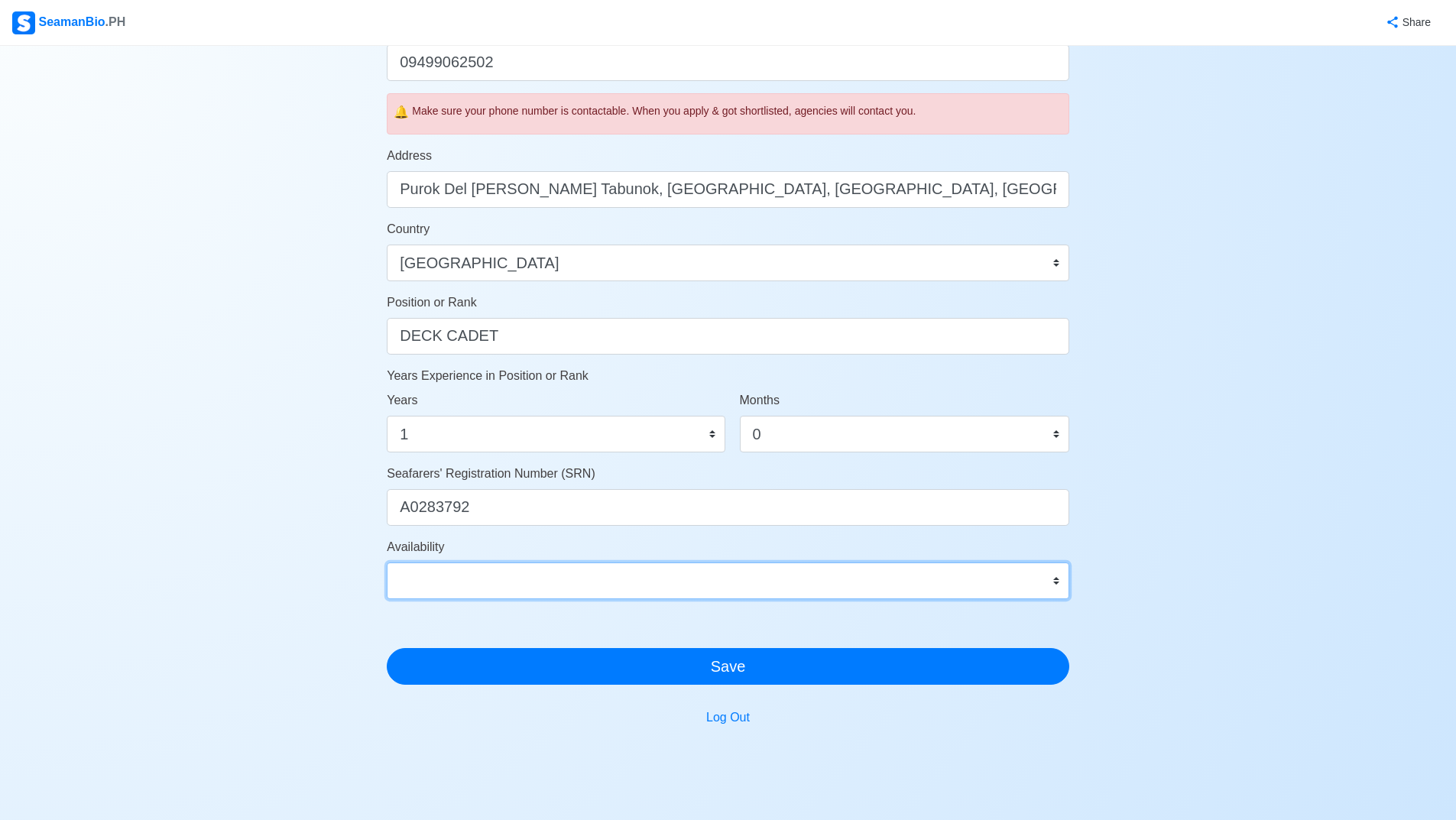
click at [507, 569] on select "Immediate Sep 2025 Oct 2025 Nov 2025 Dec 2025 Jan 2026 Feb 2026 Mar 2026 Apr 20…" at bounding box center [728, 581] width 683 height 36
select select "1756656000000"
click at [387, 563] on select "Immediate Sep 2025 Oct 2025 Nov 2025 Dec 2025 Jan 2026 Feb 2026 Mar 2026 Apr 20…" at bounding box center [728, 581] width 683 height 36
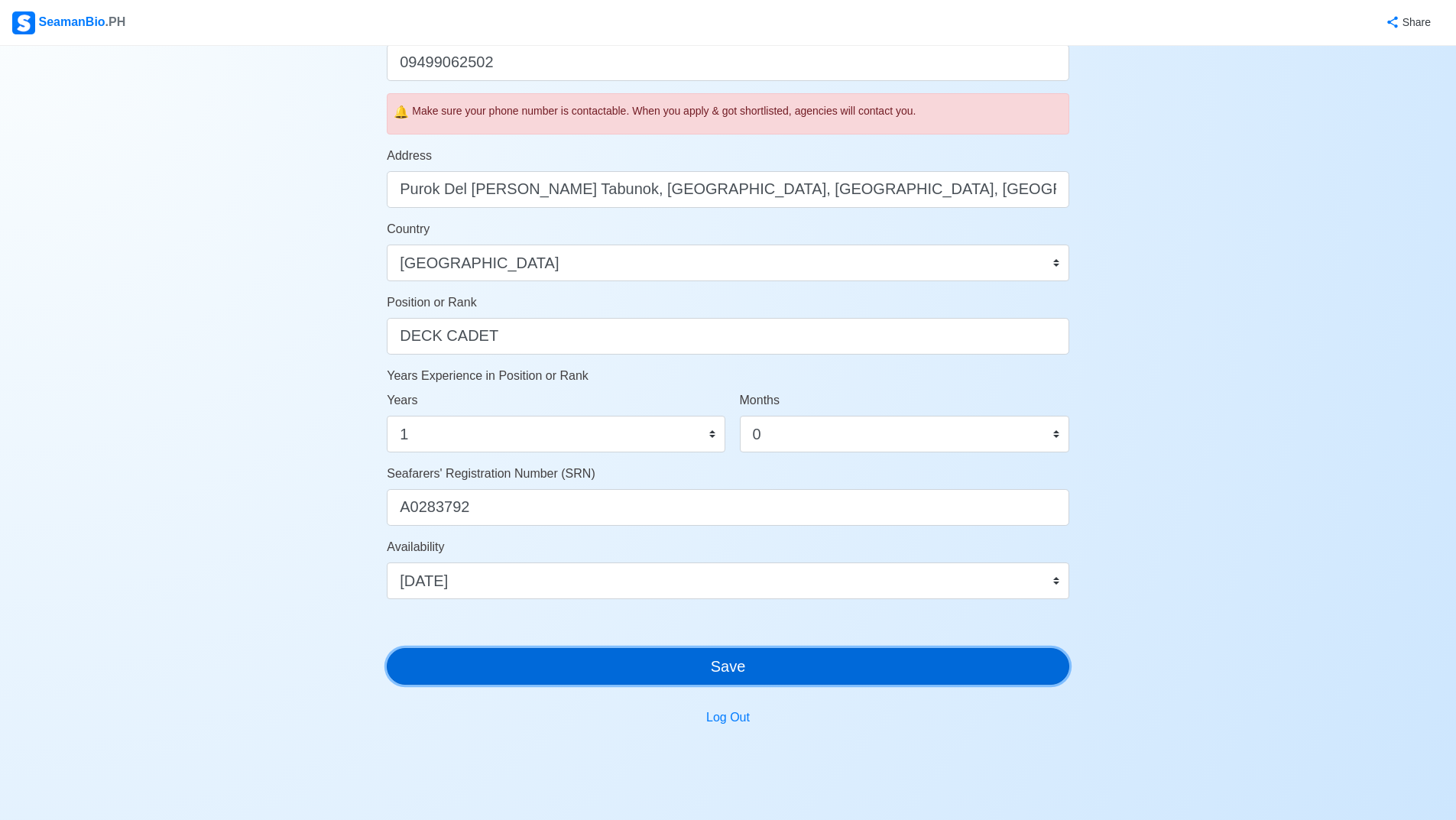
click at [598, 659] on button "Save" at bounding box center [728, 666] width 683 height 36
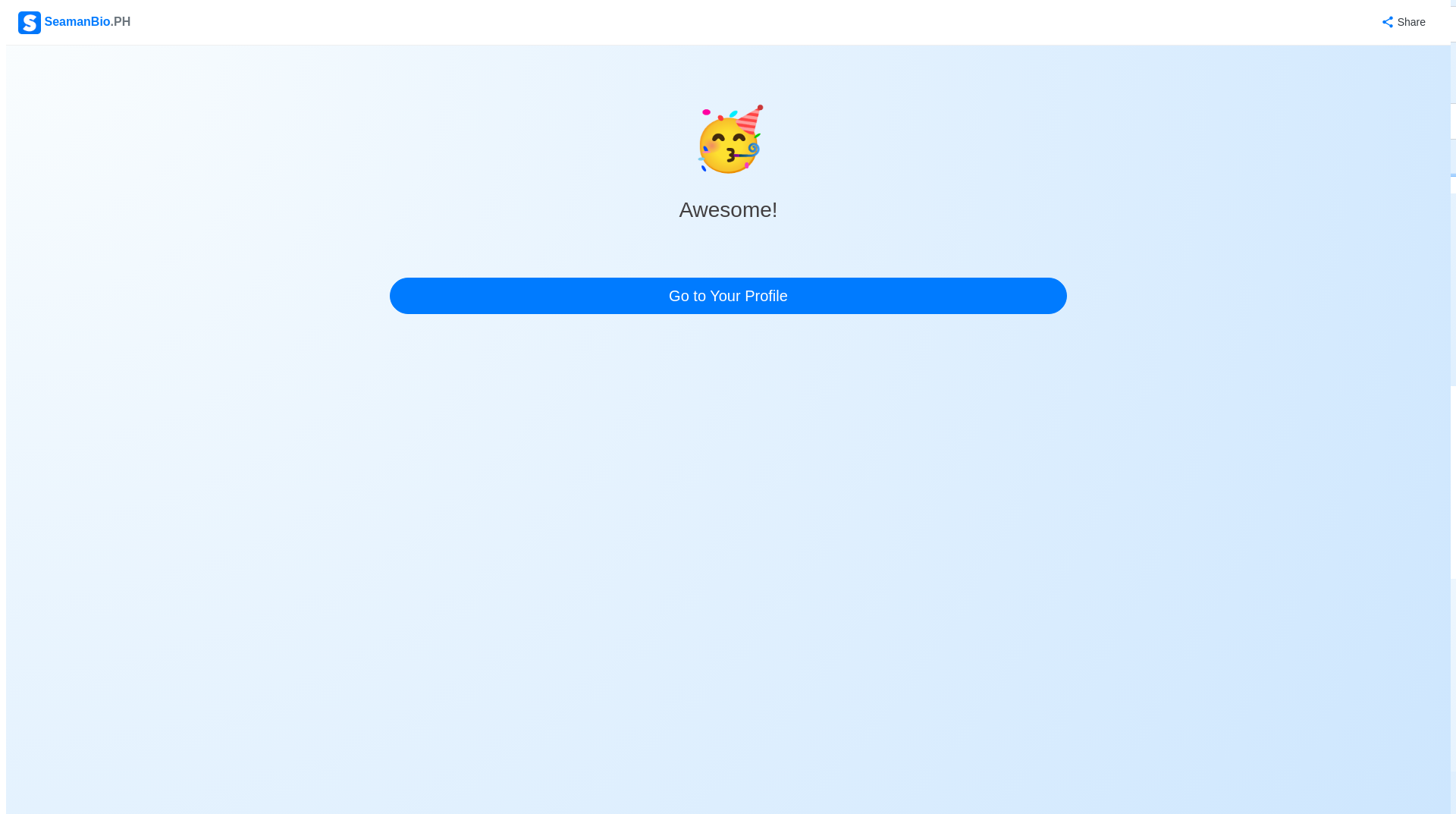
scroll to position [0, 0]
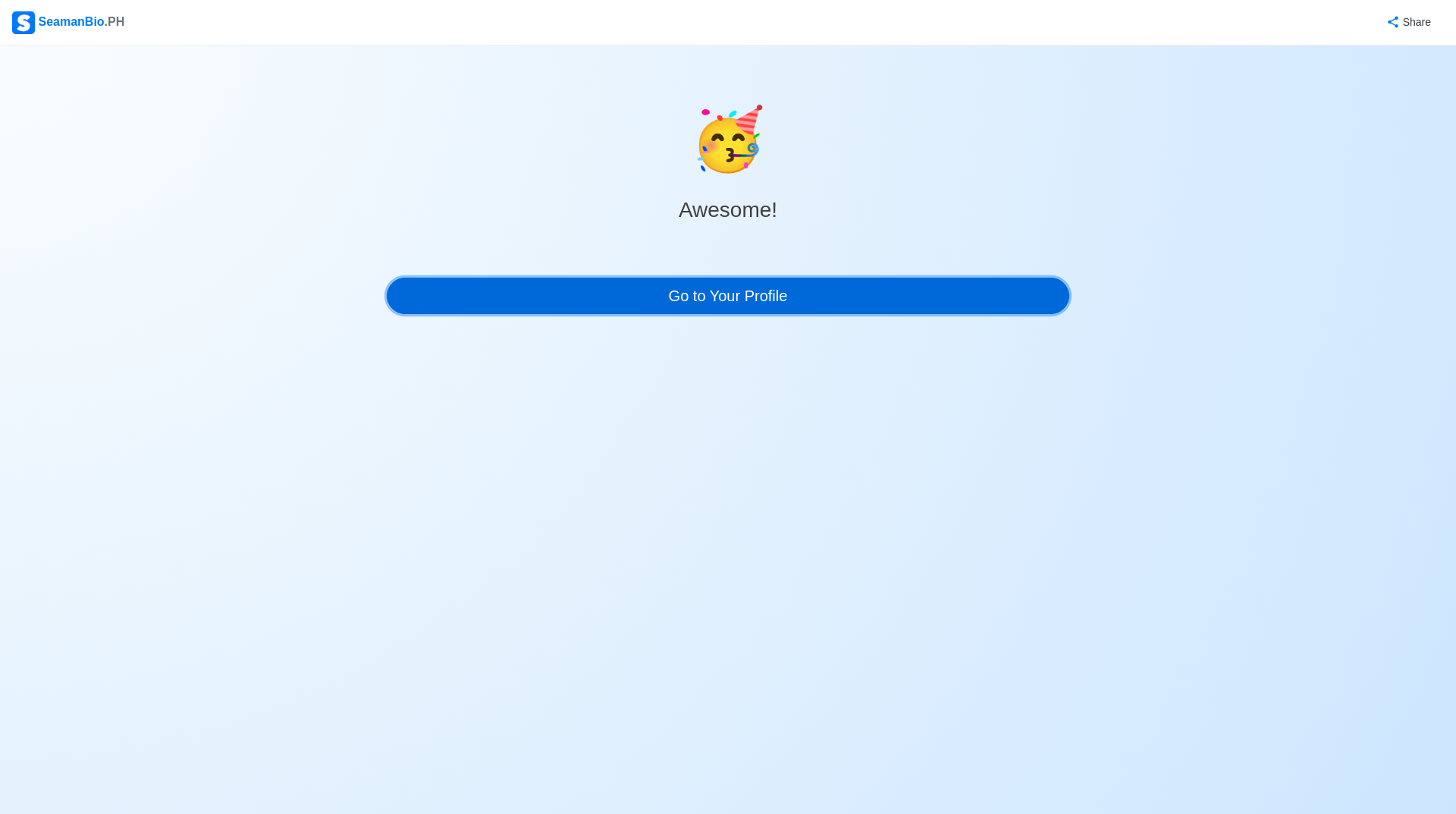
click at [757, 305] on link "Go to Your Profile" at bounding box center [728, 296] width 683 height 36
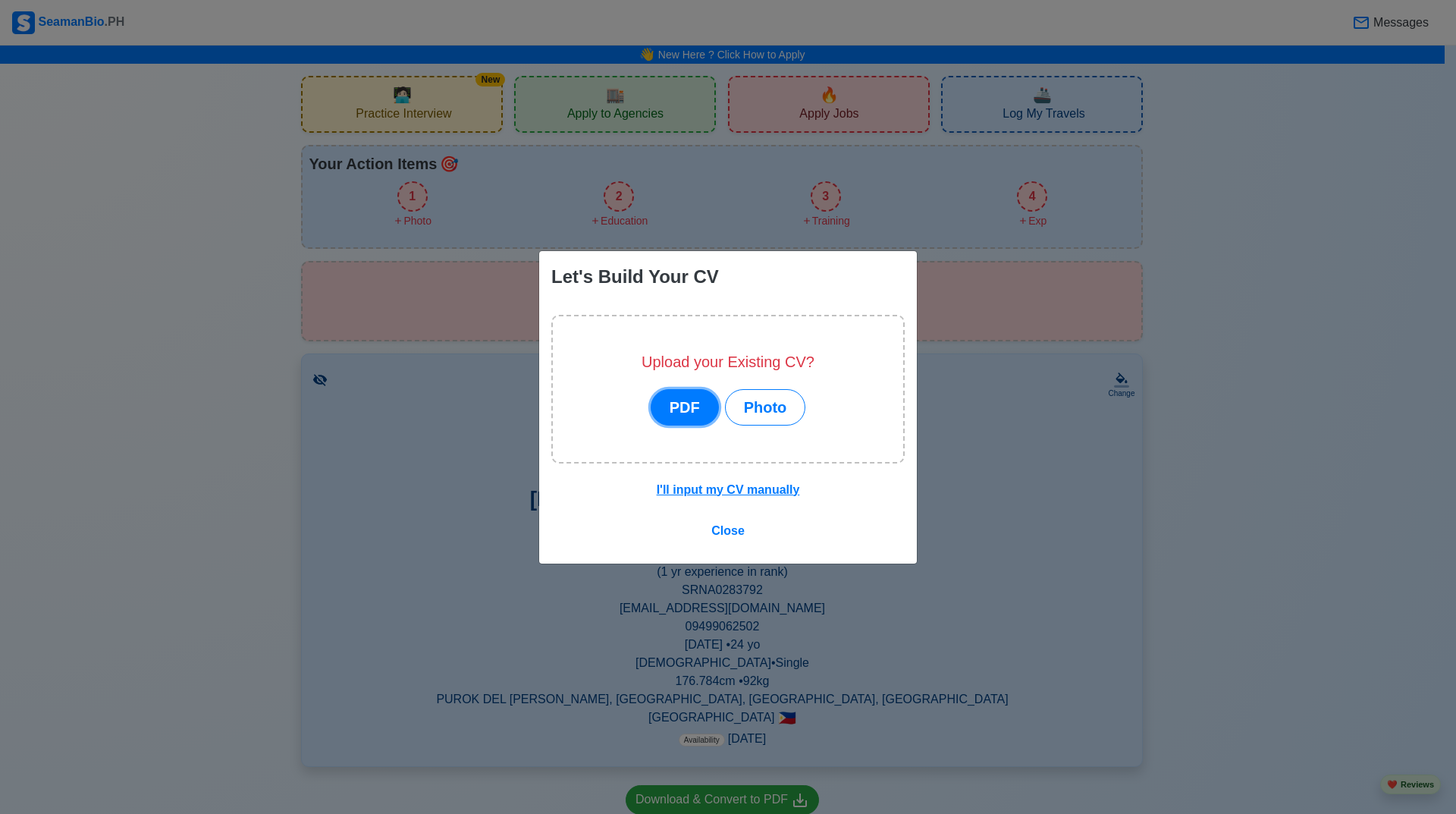
click at [687, 404] on button "PDF" at bounding box center [684, 407] width 68 height 36
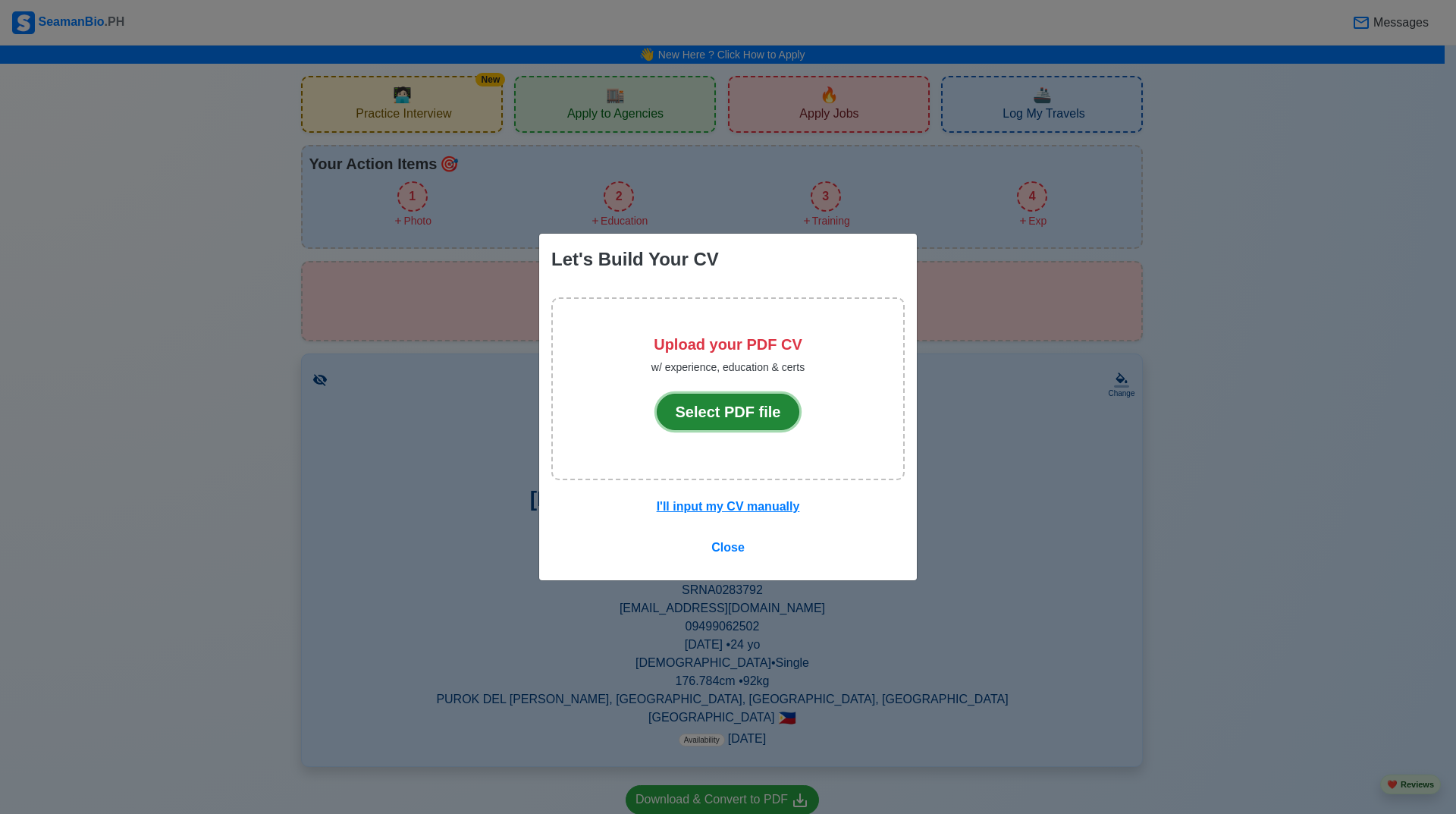
click at [732, 416] on button "Select PDF file" at bounding box center [728, 412] width 143 height 36
click at [764, 432] on p at bounding box center [728, 445] width 153 height 31
click at [764, 419] on button "Select PDF file" at bounding box center [728, 412] width 143 height 36
click at [747, 408] on button "Select PDF file" at bounding box center [728, 412] width 143 height 36
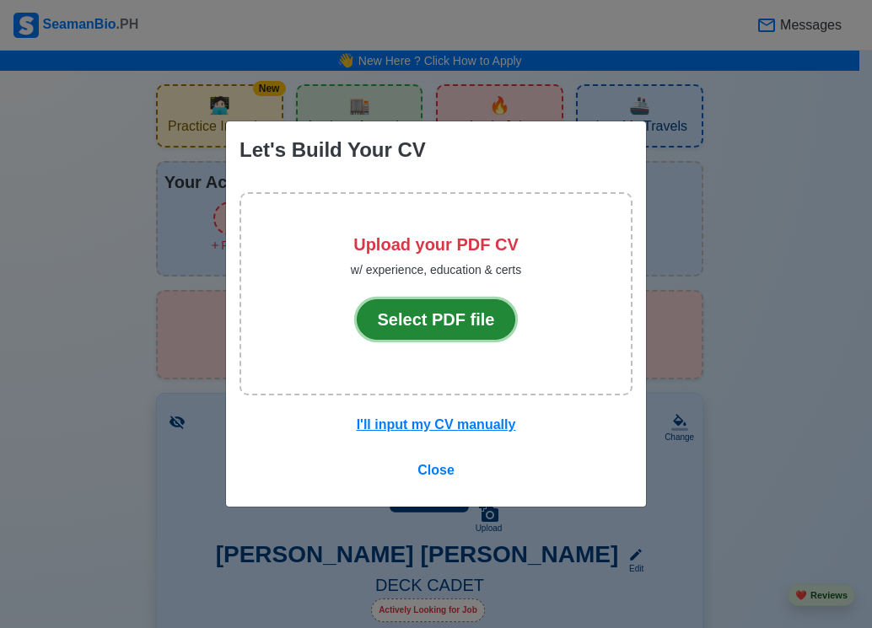
click at [469, 299] on button "Select PDF file" at bounding box center [436, 319] width 159 height 40
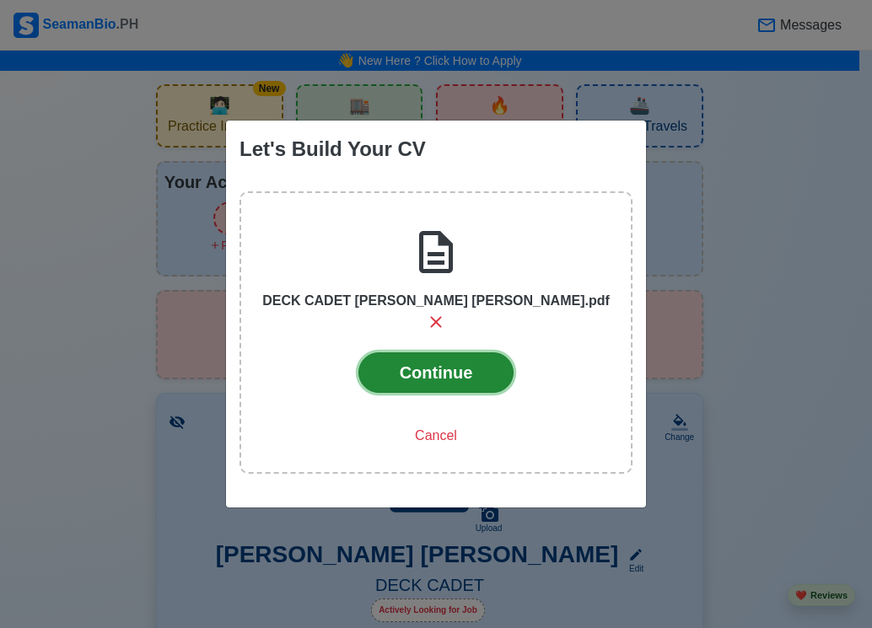
click at [450, 373] on button "Continue" at bounding box center [436, 372] width 156 height 40
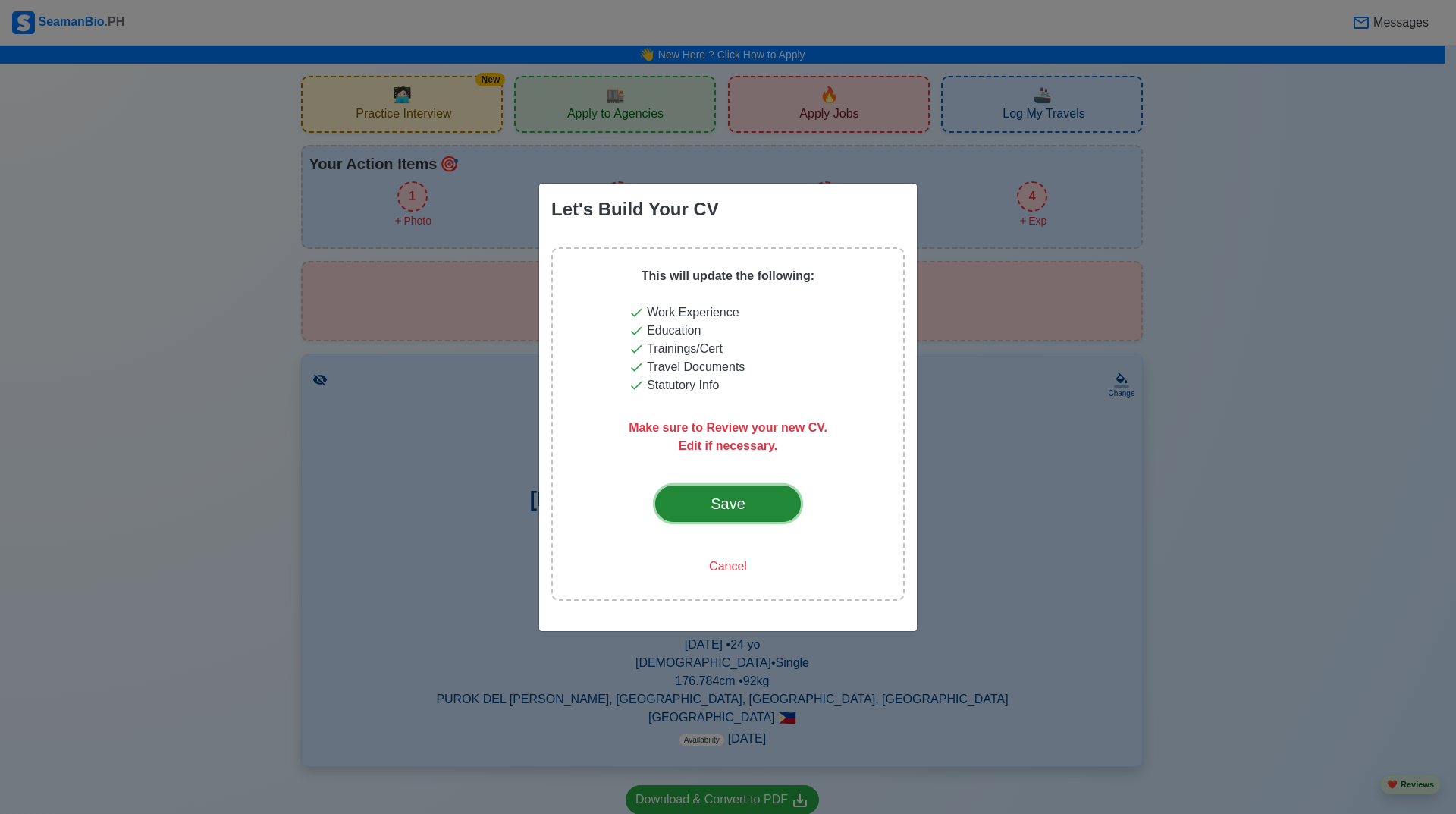
click at [740, 497] on div "Save" at bounding box center [728, 503] width 71 height 22
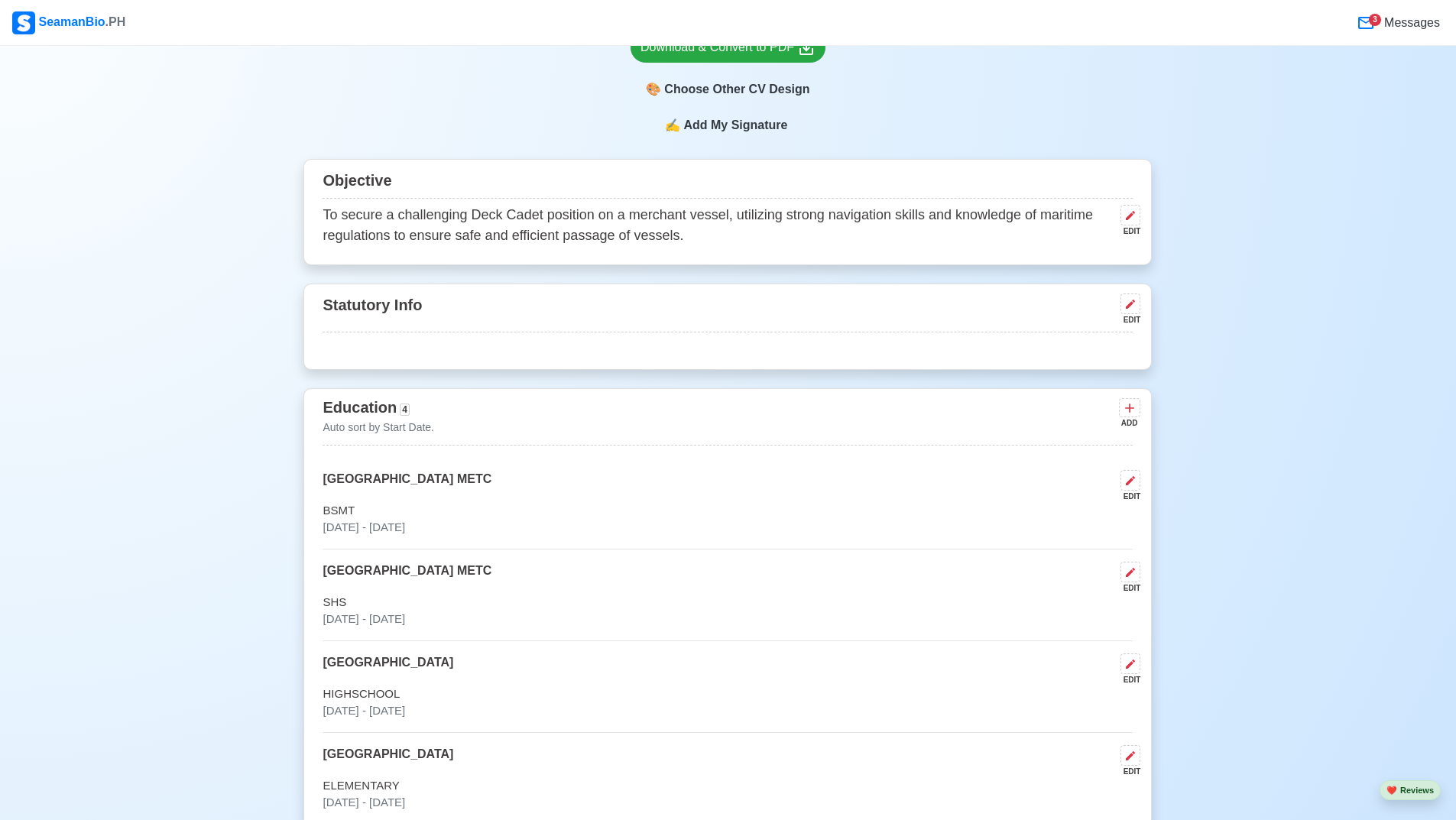
scroll to position [688, 0]
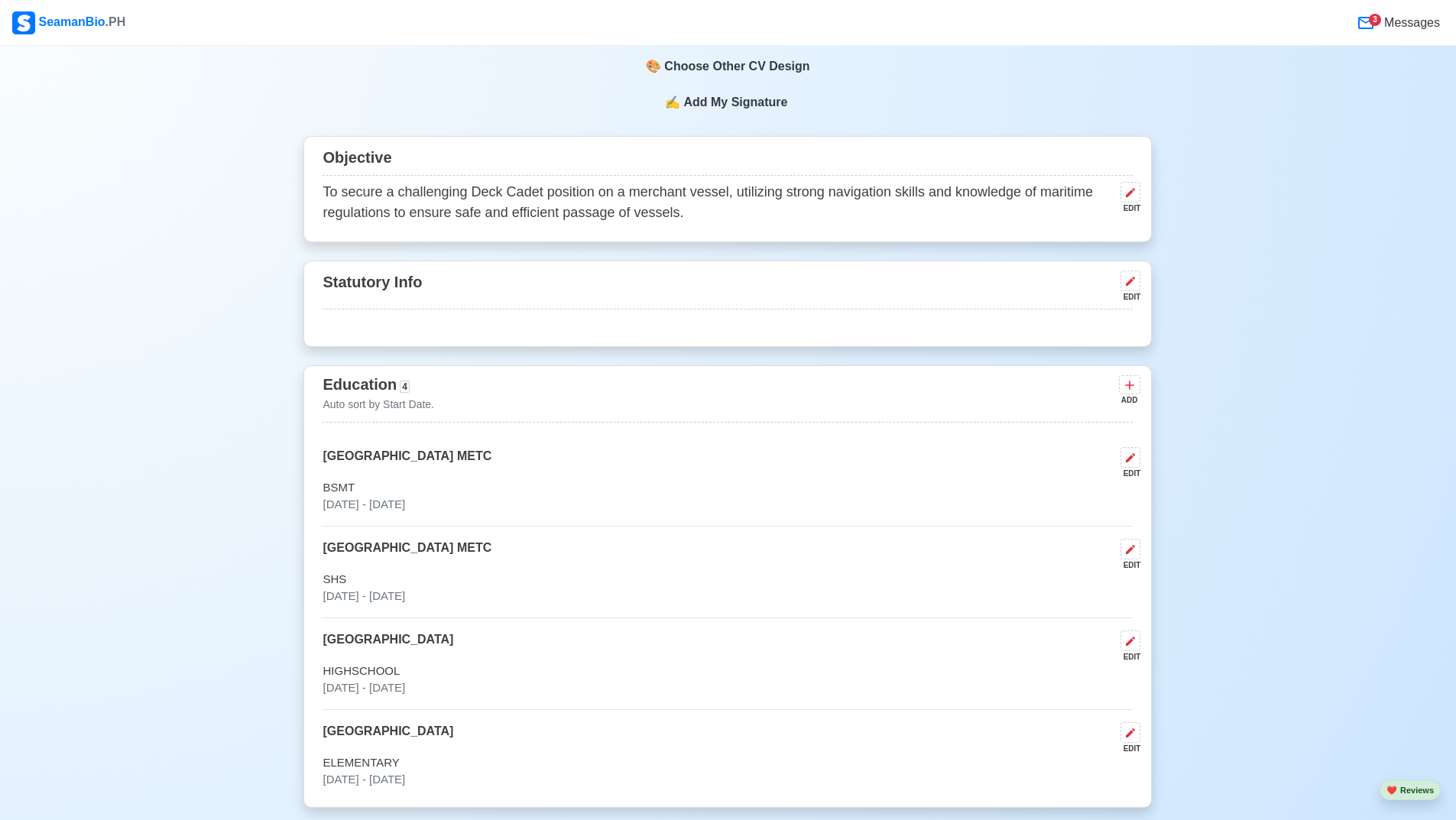
click at [400, 289] on div "Statutory Info EDIT" at bounding box center [728, 288] width 811 height 42
copy div "Statutory Info"
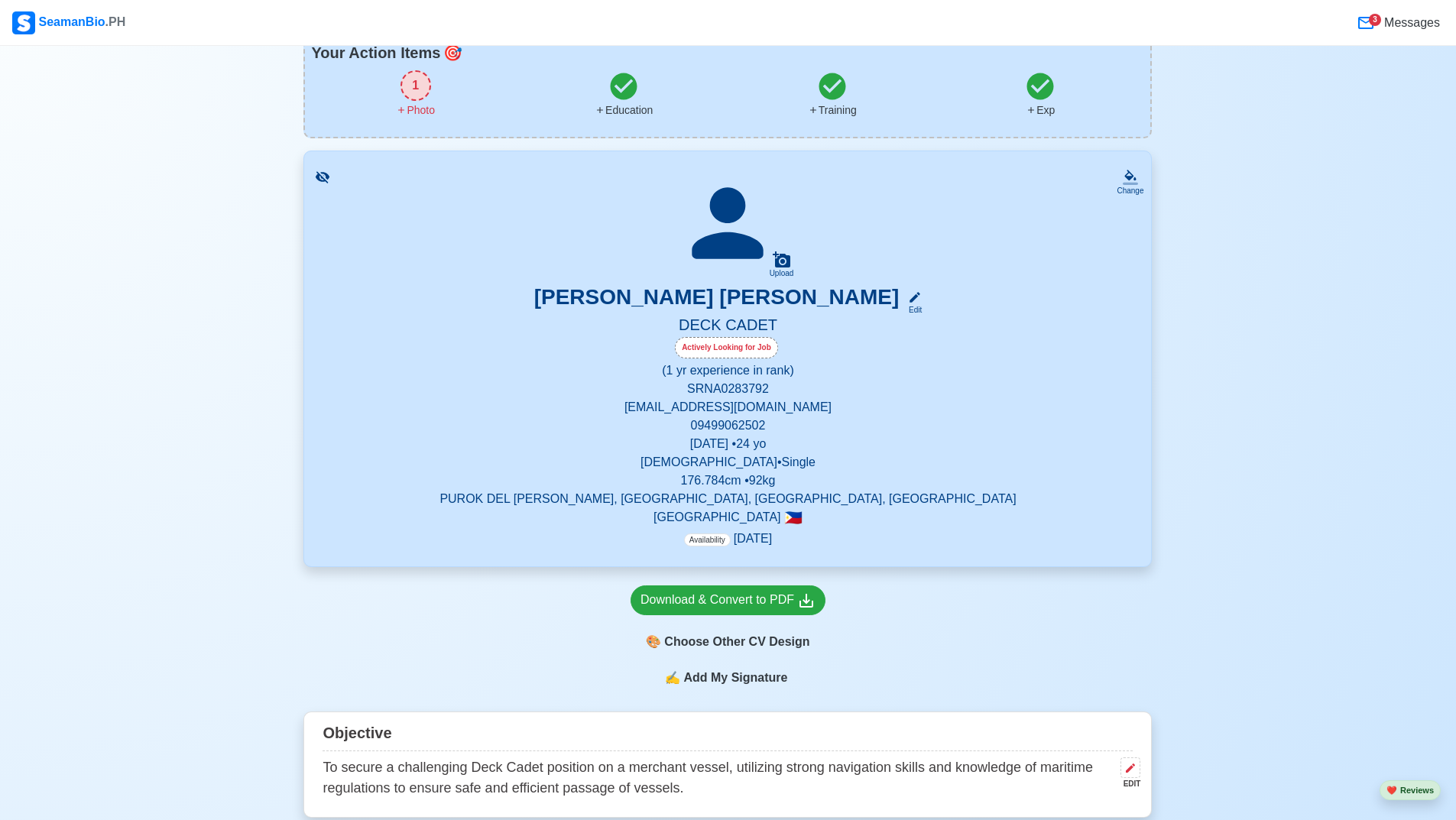
scroll to position [0, 0]
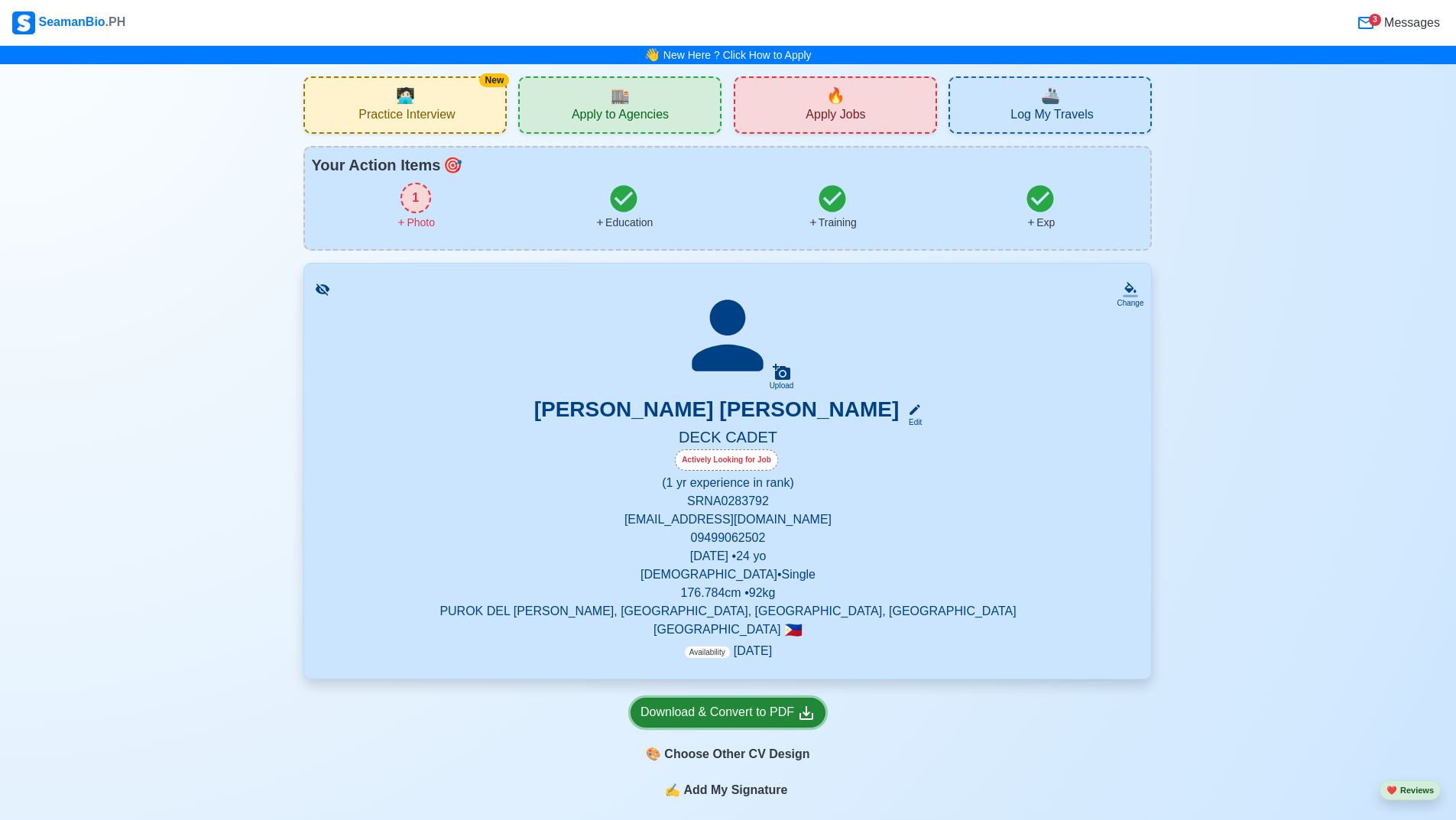
click at [726, 717] on div "Download & Convert to PDF" at bounding box center [728, 712] width 175 height 19
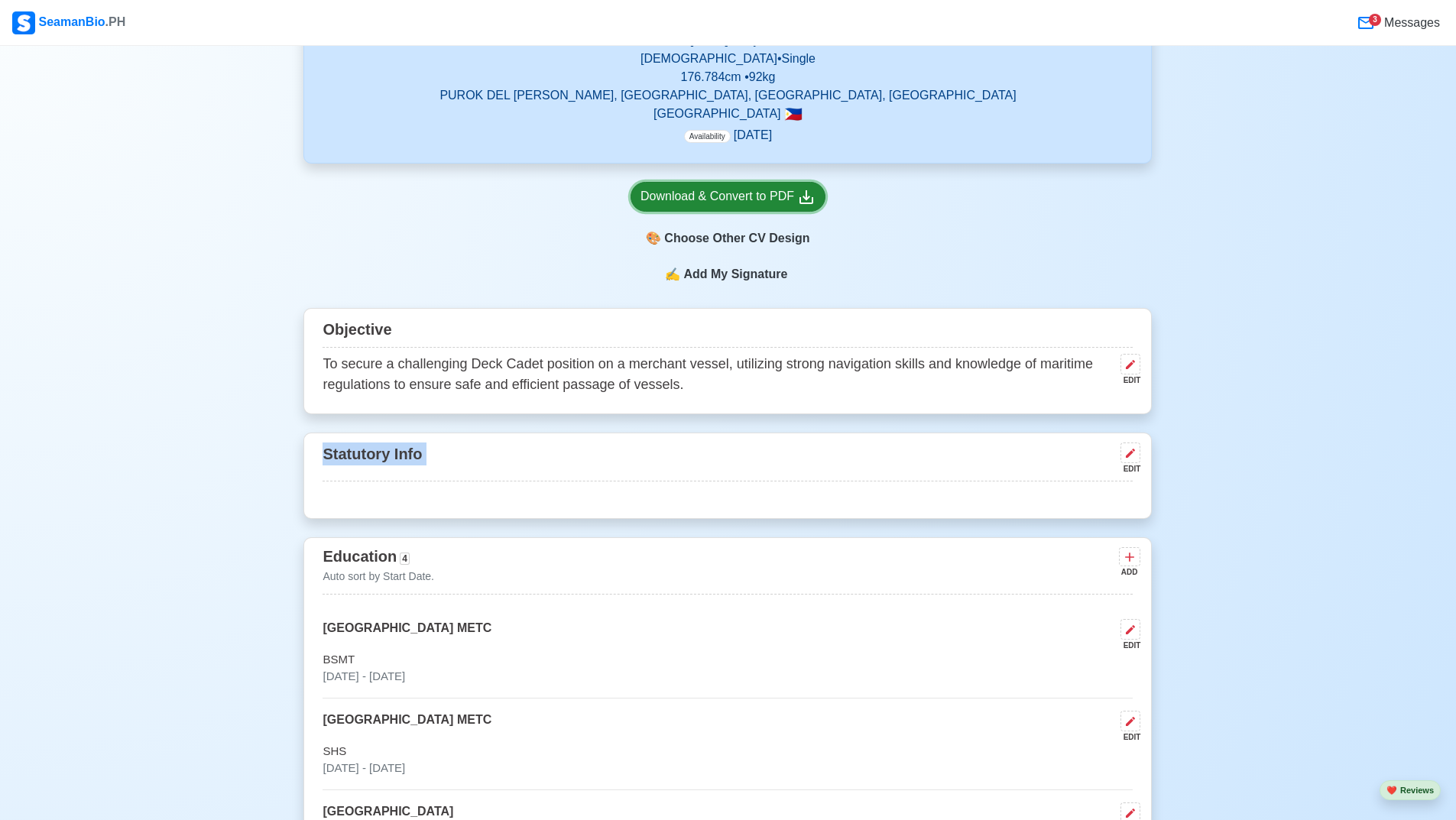
scroll to position [177, 0]
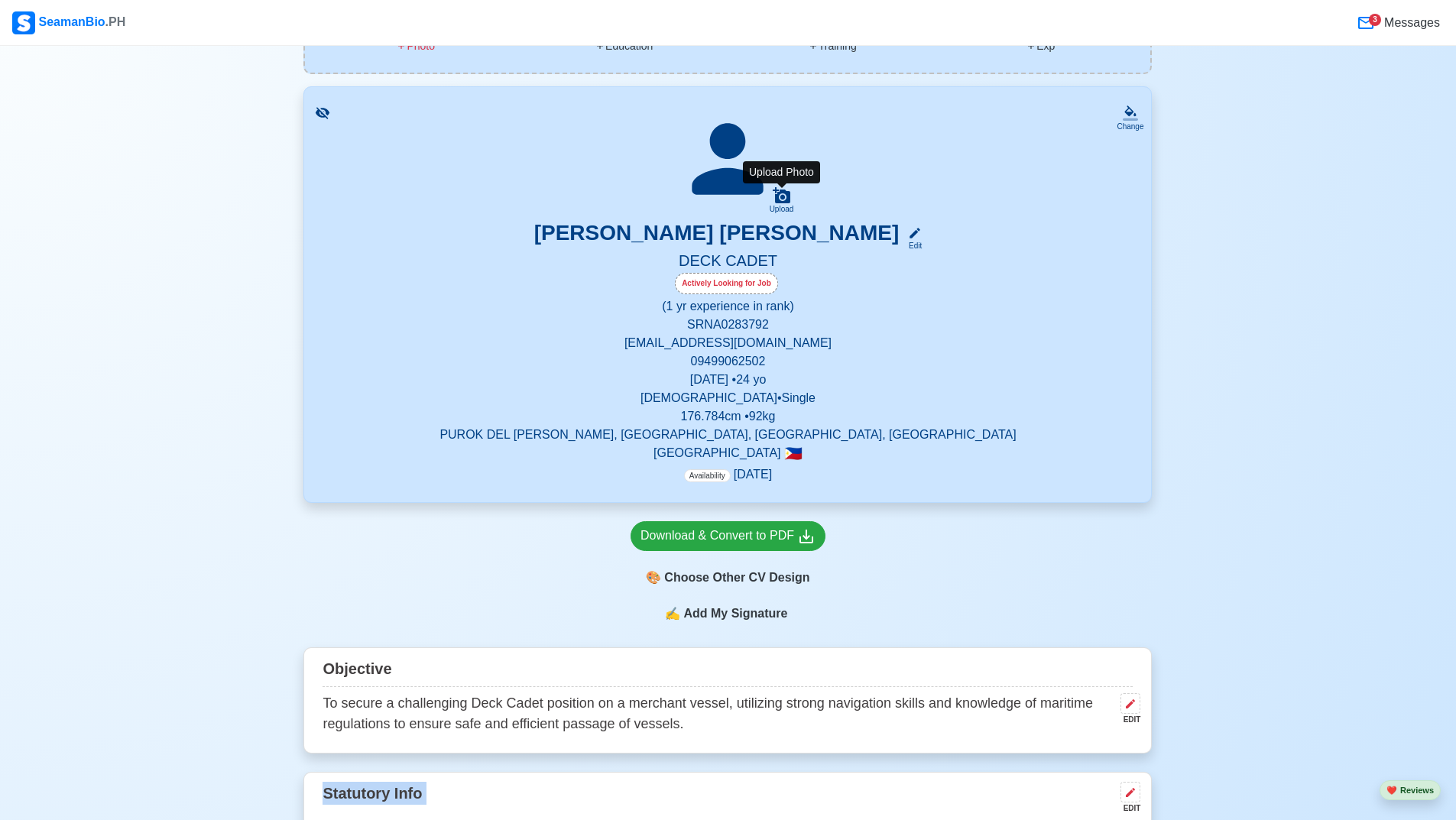
click at [782, 194] on icon at bounding box center [781, 196] width 17 height 16
click at [0, 0] on input "Upload" at bounding box center [0, 0] width 0 height 0
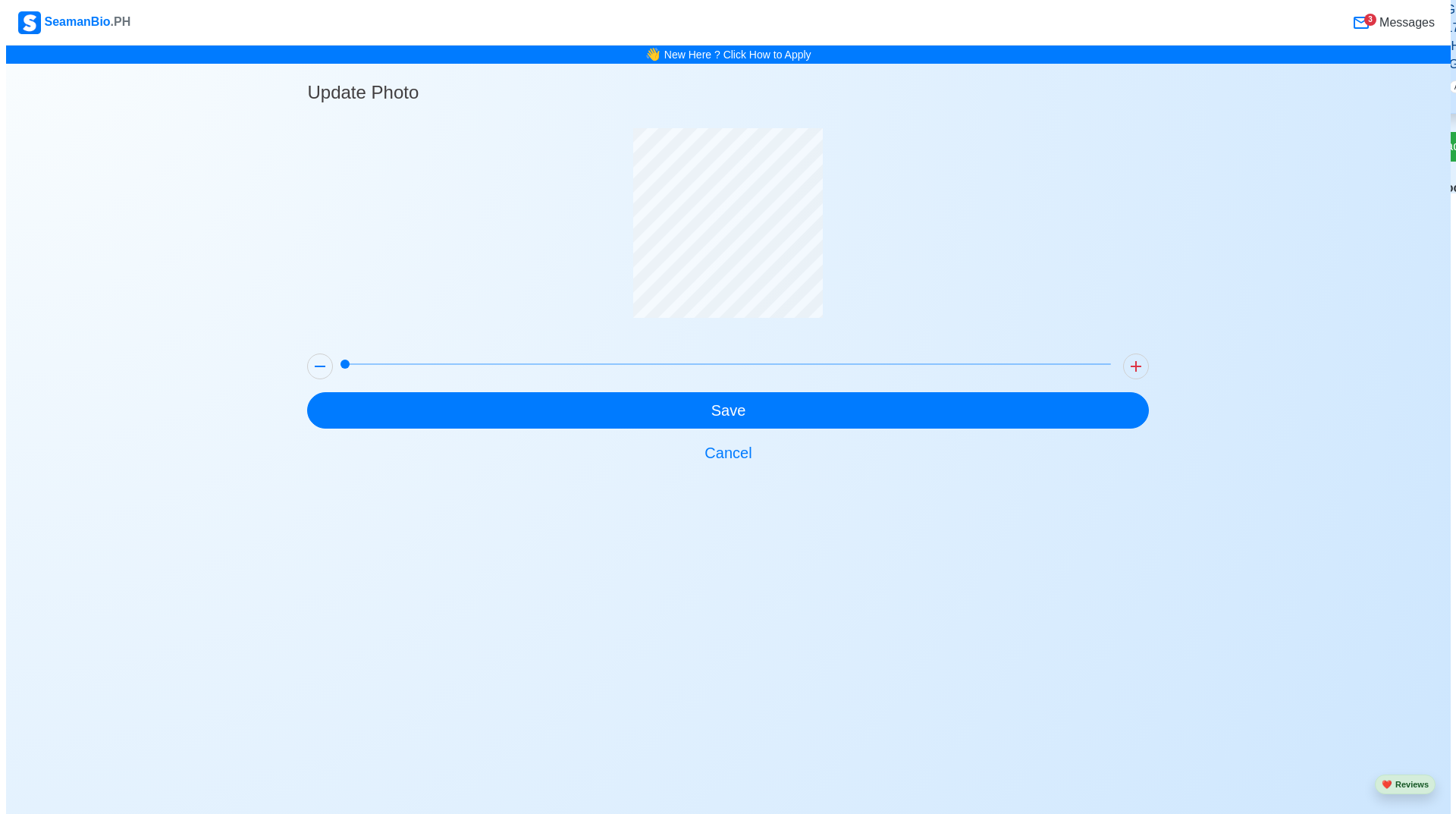
scroll to position [0, 0]
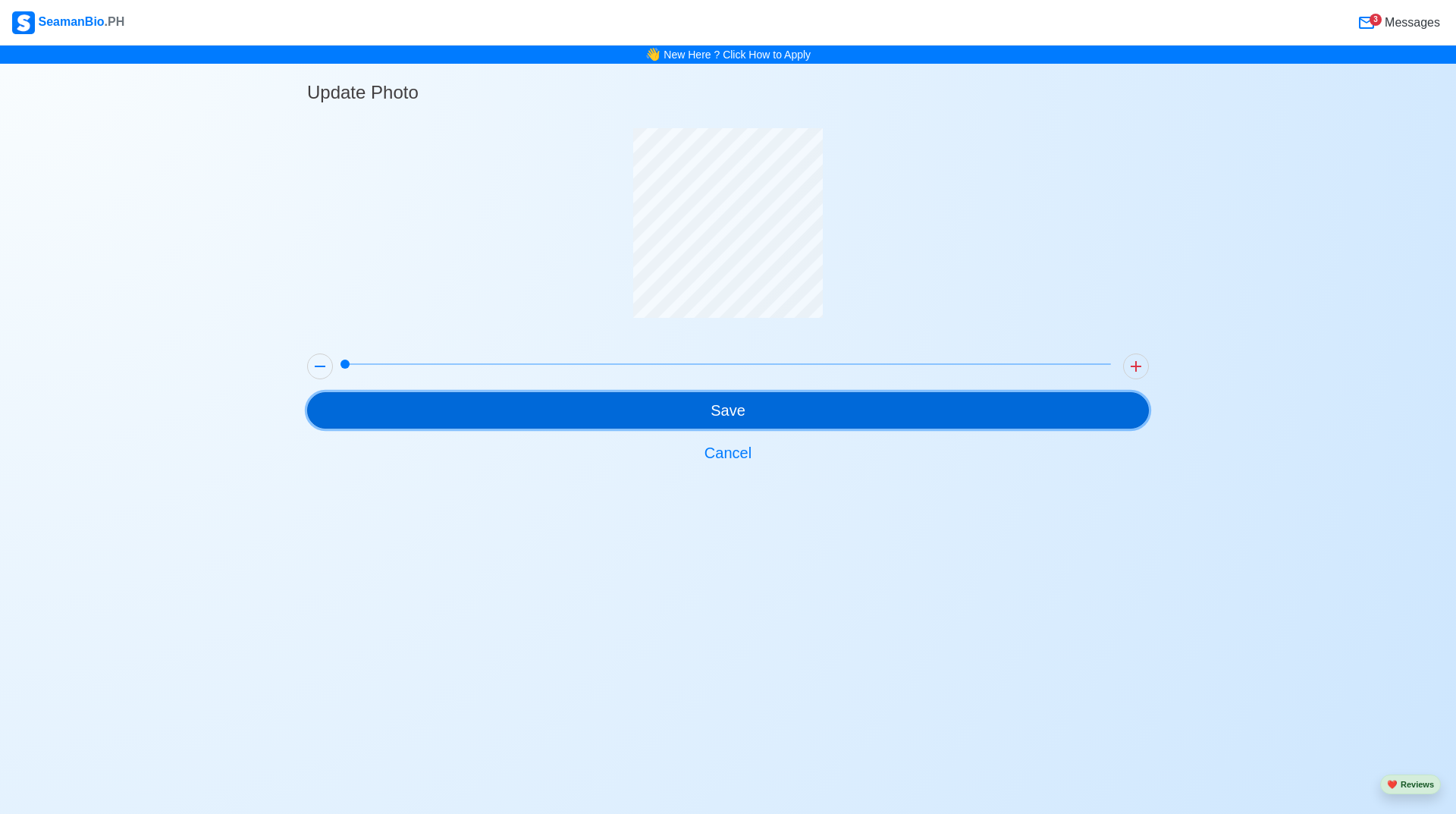
click at [728, 401] on button "Save" at bounding box center [728, 410] width 842 height 36
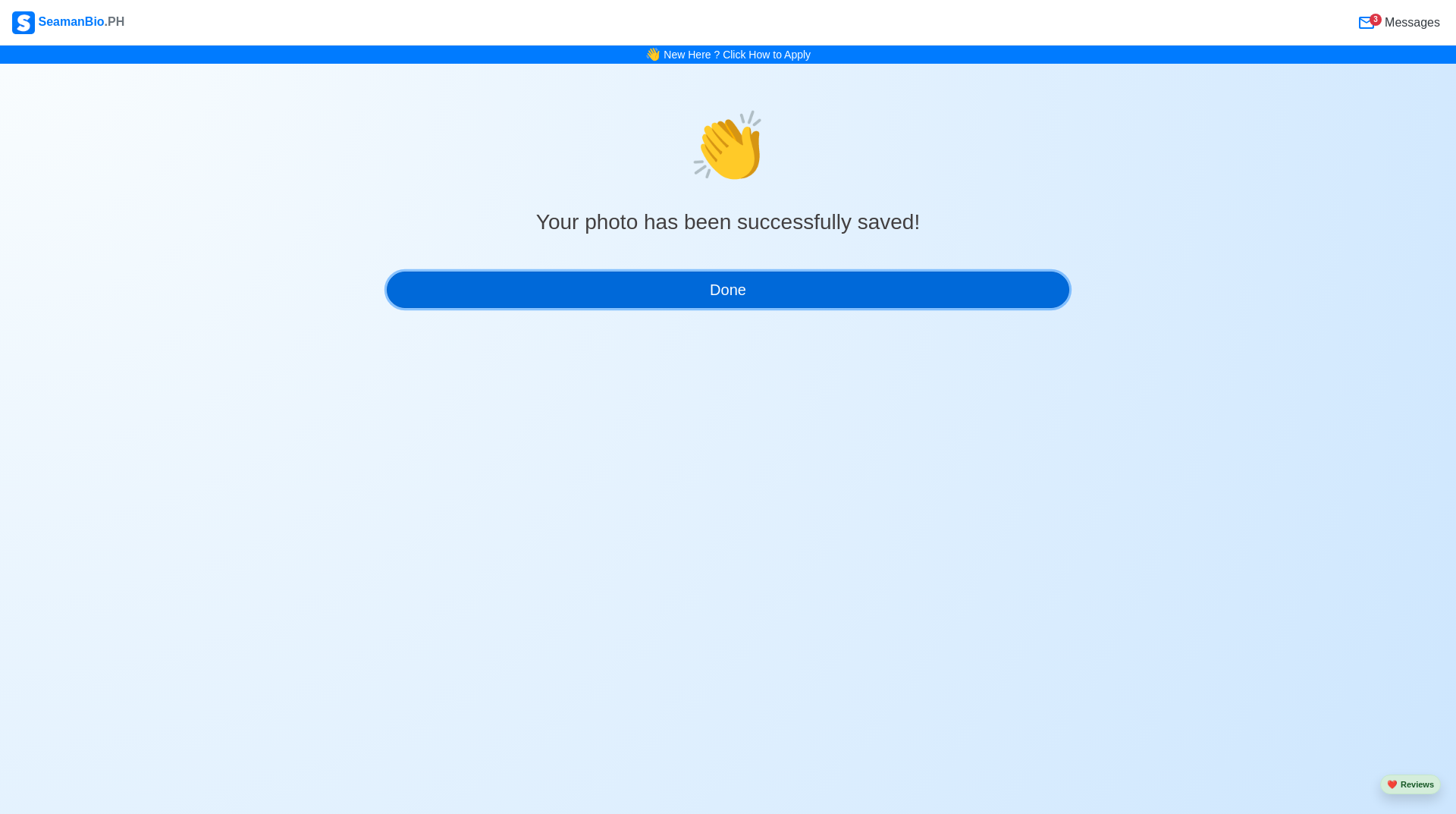
click at [644, 305] on button "Done" at bounding box center [728, 290] width 683 height 36
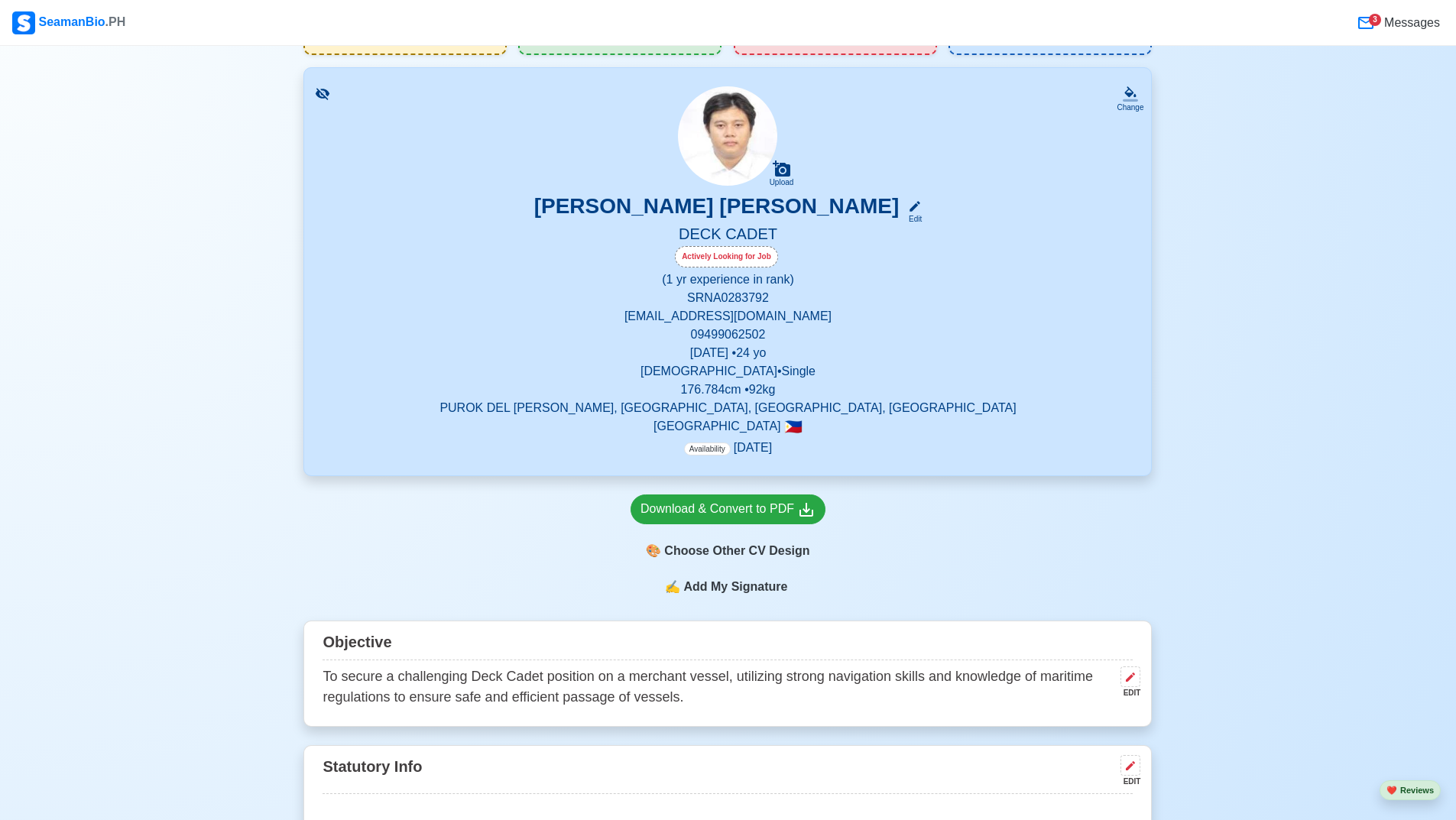
scroll to position [153, 0]
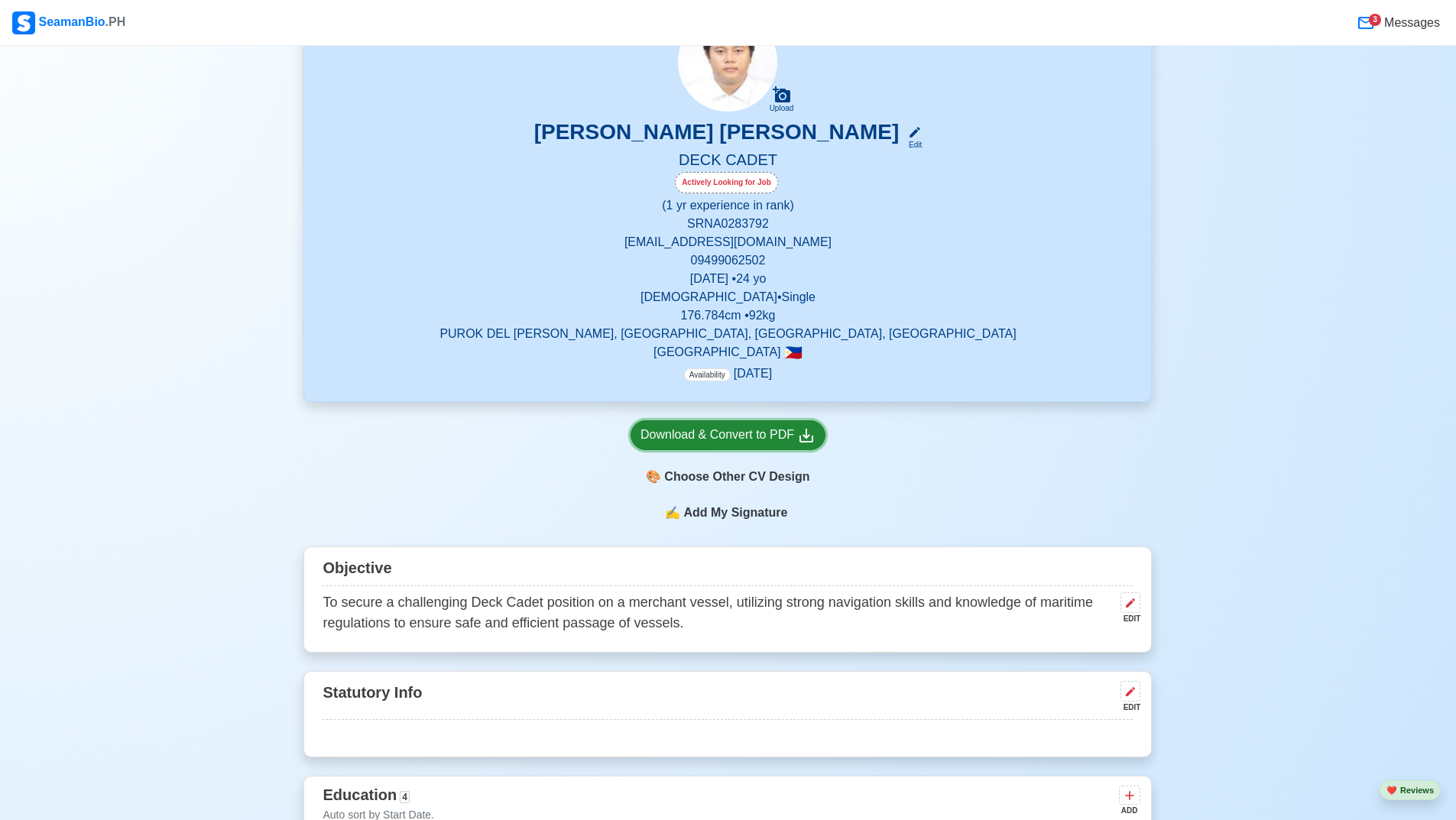
click at [748, 439] on div "Download & Convert to PDF" at bounding box center [728, 435] width 175 height 19
